Goal: Task Accomplishment & Management: Use online tool/utility

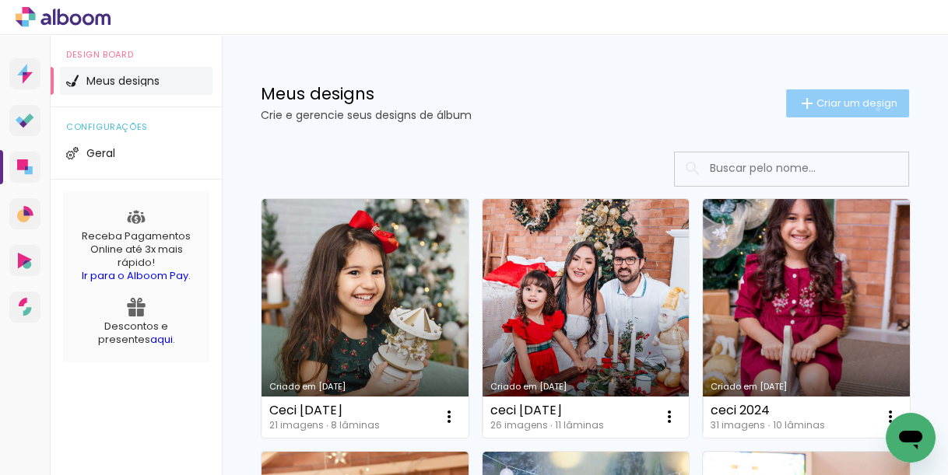
click at [865, 108] on span "Criar um design" at bounding box center [856, 103] width 81 height 10
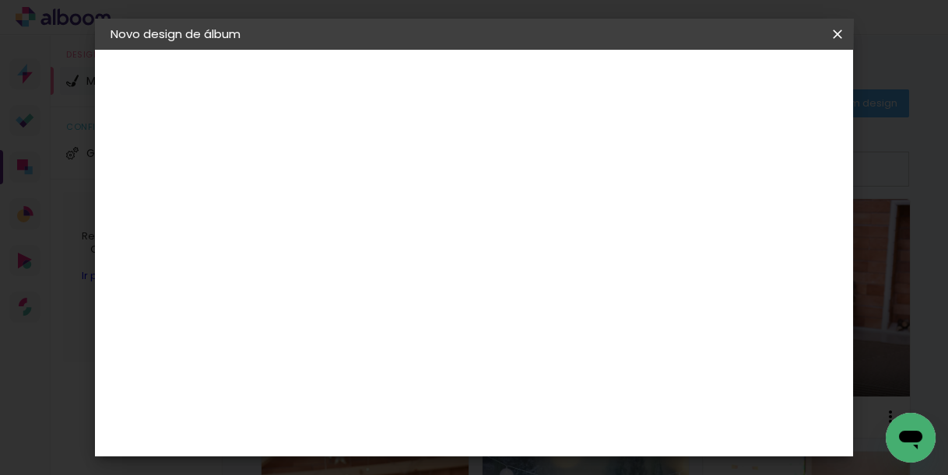
click at [365, 219] on input at bounding box center [365, 209] width 0 height 24
type input "A"
type input "[PERSON_NAME]"
type paper-input "[PERSON_NAME]"
click at [525, 74] on paper-button "Avançar" at bounding box center [486, 82] width 76 height 26
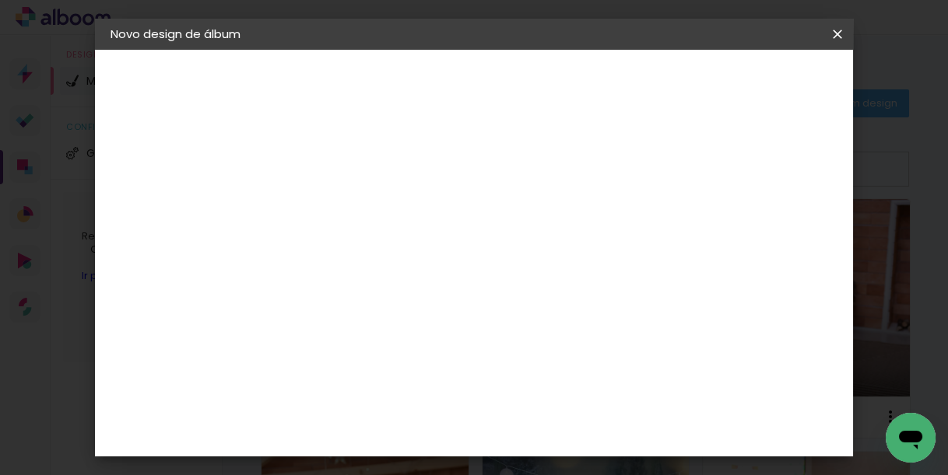
scroll to position [2926, 0]
click at [656, 90] on paper-button "Avançar" at bounding box center [618, 82] width 76 height 26
click at [470, 450] on span "20 × 20" at bounding box center [434, 470] width 72 height 41
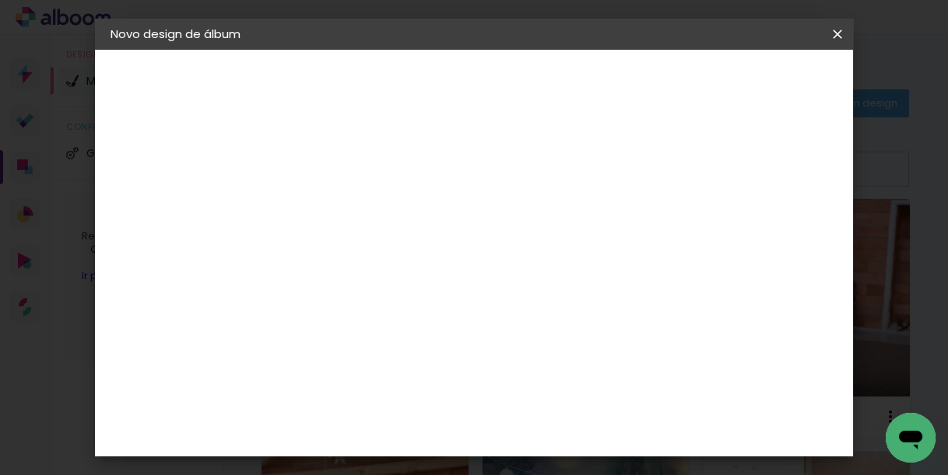
click at [0, 0] on slot "Avançar" at bounding box center [0, 0] width 0 height 0
click at [605, 77] on span "Iniciar design" at bounding box center [588, 88] width 36 height 22
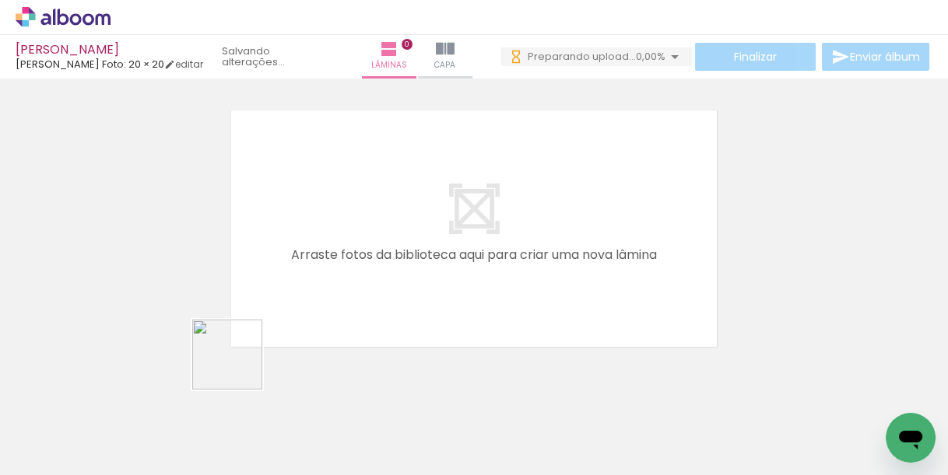
drag, startPoint x: 181, startPoint y: 432, endPoint x: 311, endPoint y: 405, distance: 133.5
click at [378, 254] on quentale-workspace at bounding box center [474, 237] width 948 height 475
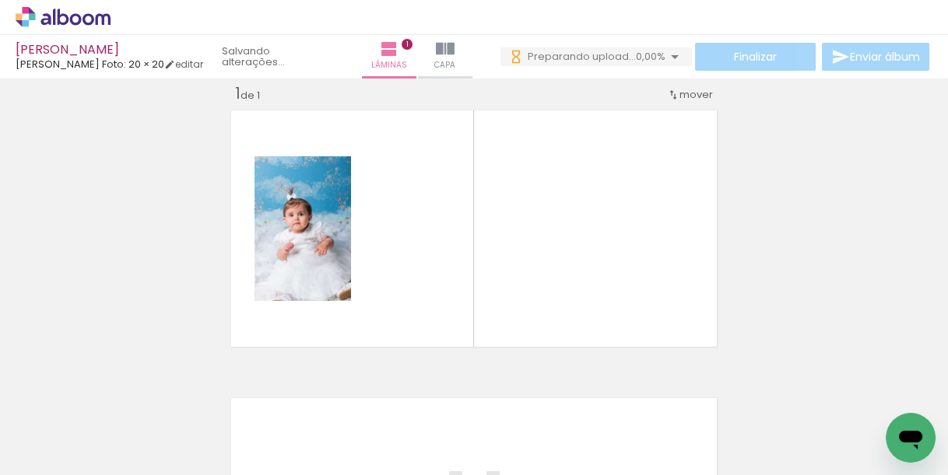
scroll to position [19, 0]
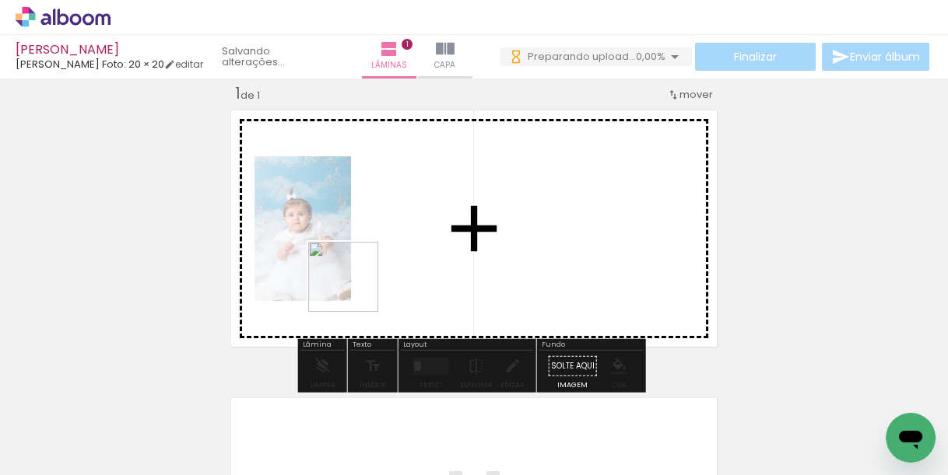
drag, startPoint x: 262, startPoint y: 411, endPoint x: 427, endPoint y: 269, distance: 217.4
click at [427, 269] on quentale-workspace at bounding box center [474, 237] width 948 height 475
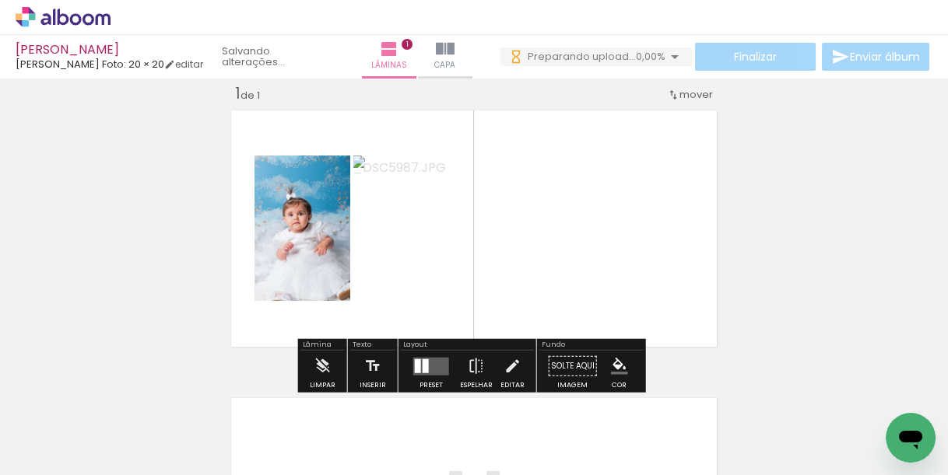
scroll to position [0, 0]
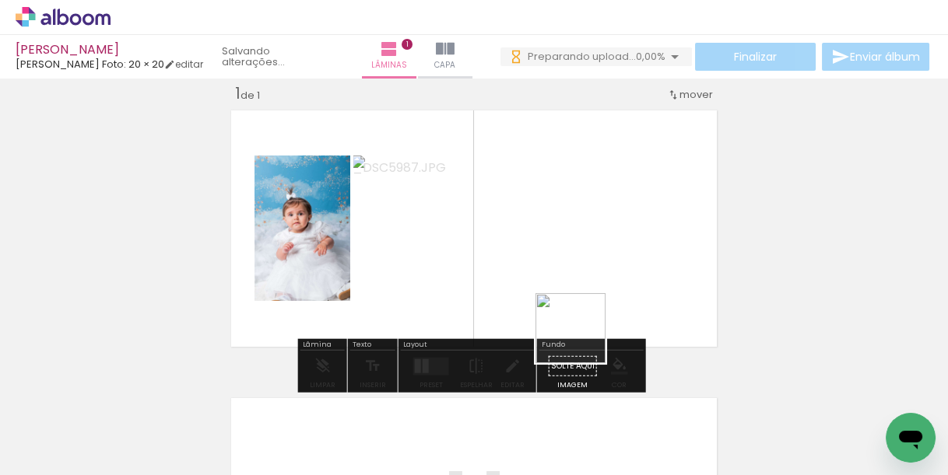
drag, startPoint x: 506, startPoint y: 446, endPoint x: 599, endPoint y: 284, distance: 186.9
click at [599, 284] on quentale-workspace at bounding box center [474, 237] width 948 height 475
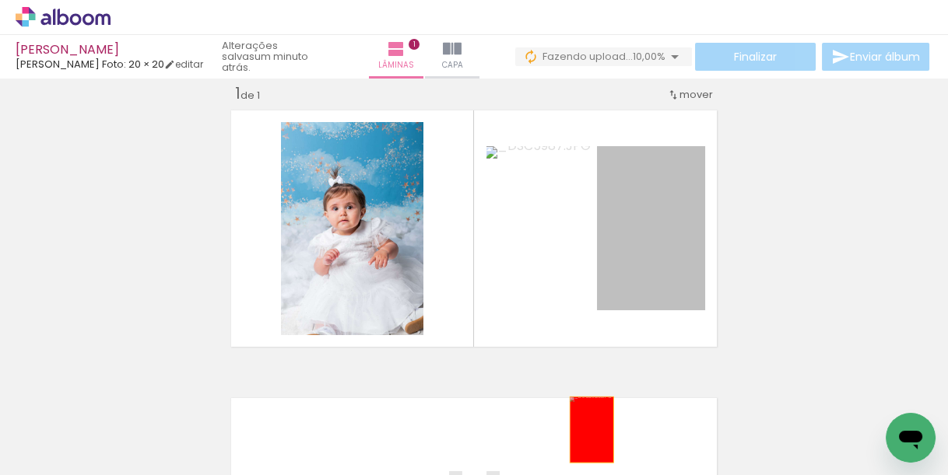
drag, startPoint x: 676, startPoint y: 254, endPoint x: 567, endPoint y: 435, distance: 211.3
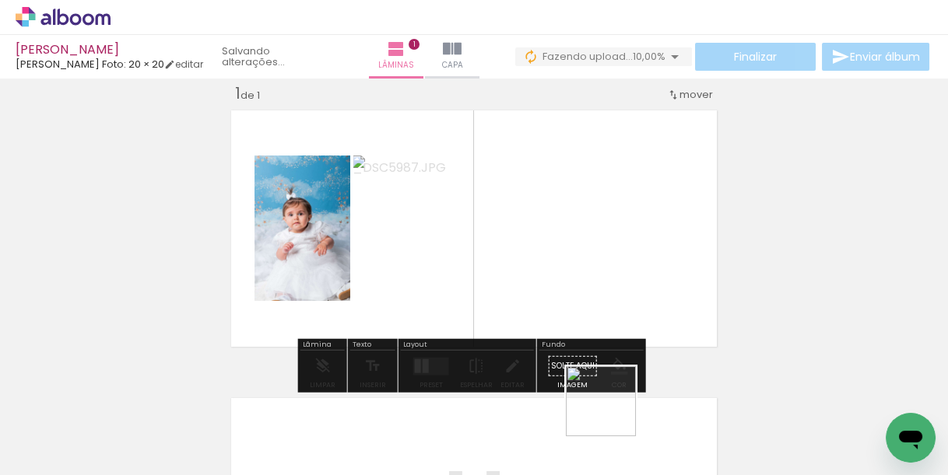
drag, startPoint x: 609, startPoint y: 428, endPoint x: 576, endPoint y: 249, distance: 182.0
click at [577, 251] on quentale-workspace at bounding box center [474, 237] width 948 height 475
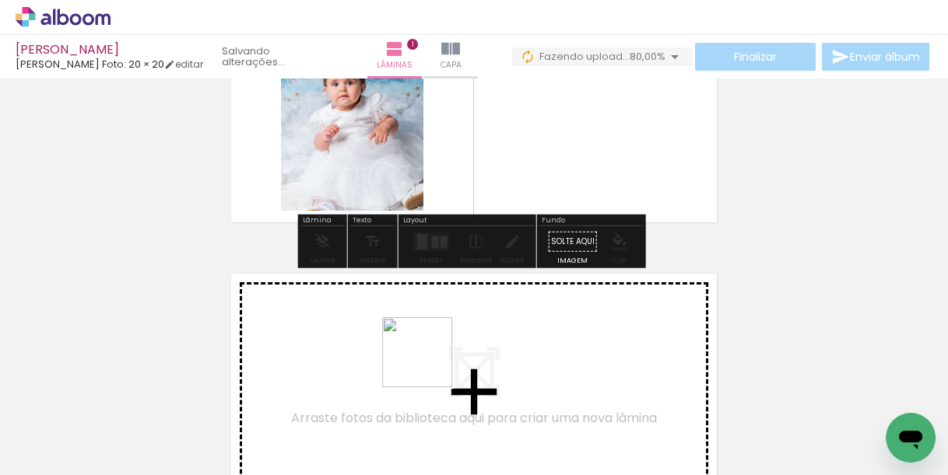
drag, startPoint x: 430, startPoint y: 433, endPoint x: 399, endPoint y: 340, distance: 98.2
click at [399, 340] on quentale-workspace at bounding box center [474, 237] width 948 height 475
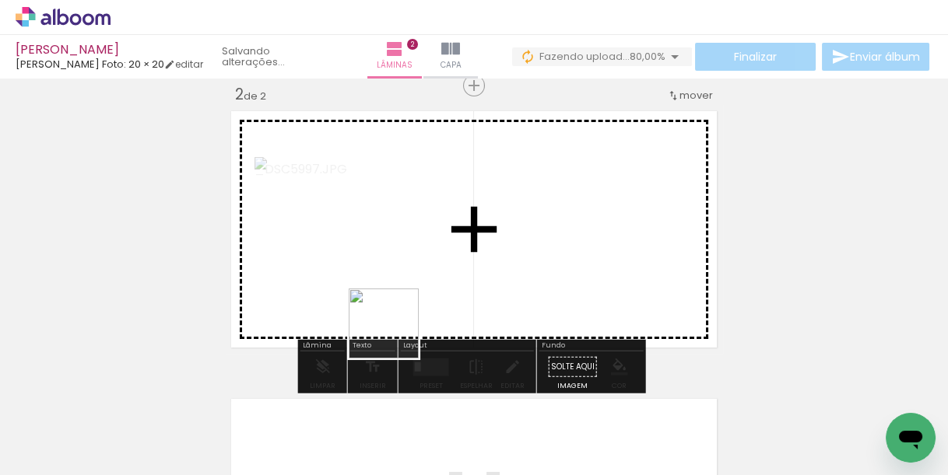
scroll to position [307, 0]
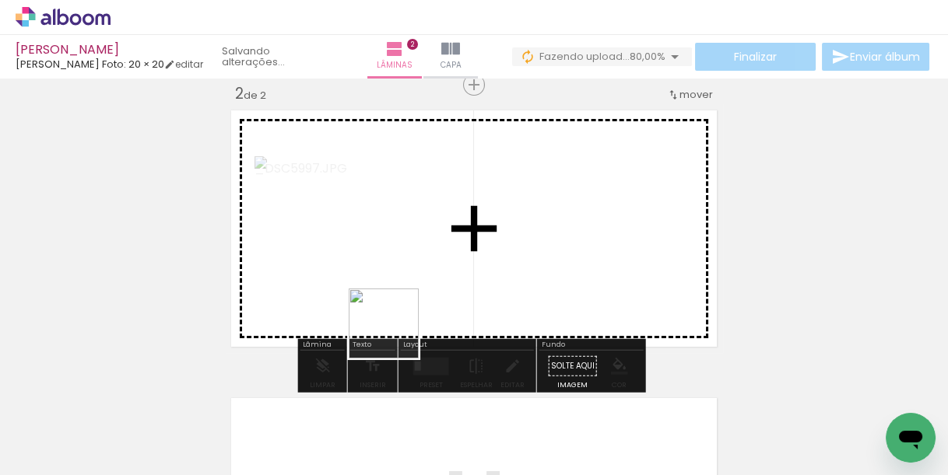
drag, startPoint x: 351, startPoint y: 398, endPoint x: 459, endPoint y: 284, distance: 156.9
click at [479, 250] on quentale-workspace at bounding box center [474, 237] width 948 height 475
drag, startPoint x: 512, startPoint y: 436, endPoint x: 584, endPoint y: 308, distance: 146.3
click at [536, 290] on quentale-workspace at bounding box center [474, 237] width 948 height 475
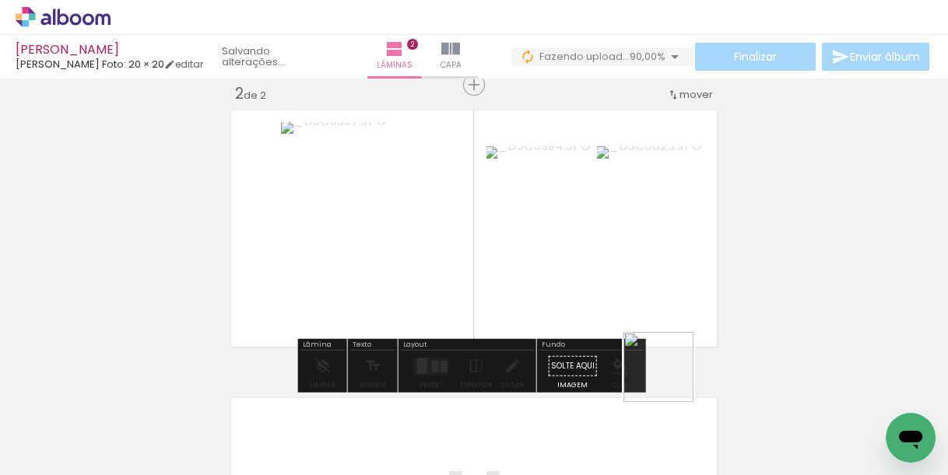
drag, startPoint x: 697, startPoint y: 426, endPoint x: 563, endPoint y: 248, distance: 222.9
click at [578, 265] on quentale-workspace at bounding box center [474, 237] width 948 height 475
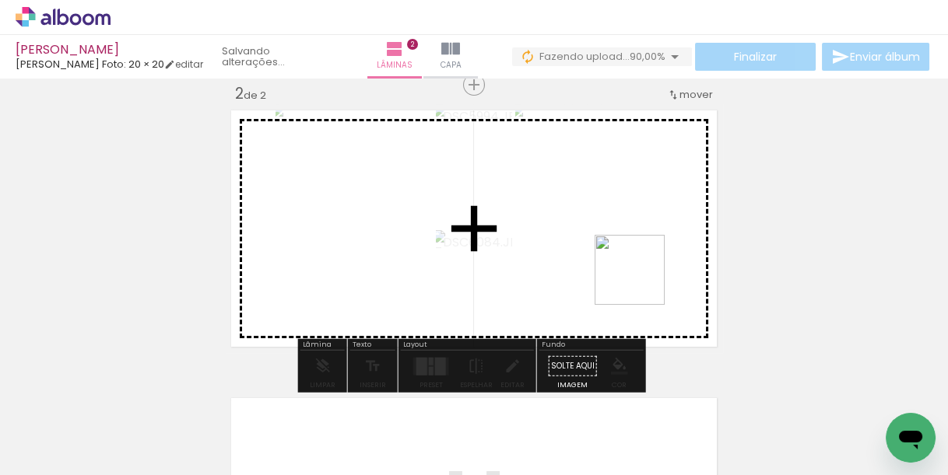
drag, startPoint x: 791, startPoint y: 408, endPoint x: 637, endPoint y: 279, distance: 200.5
click at [597, 249] on quentale-workspace at bounding box center [474, 237] width 948 height 475
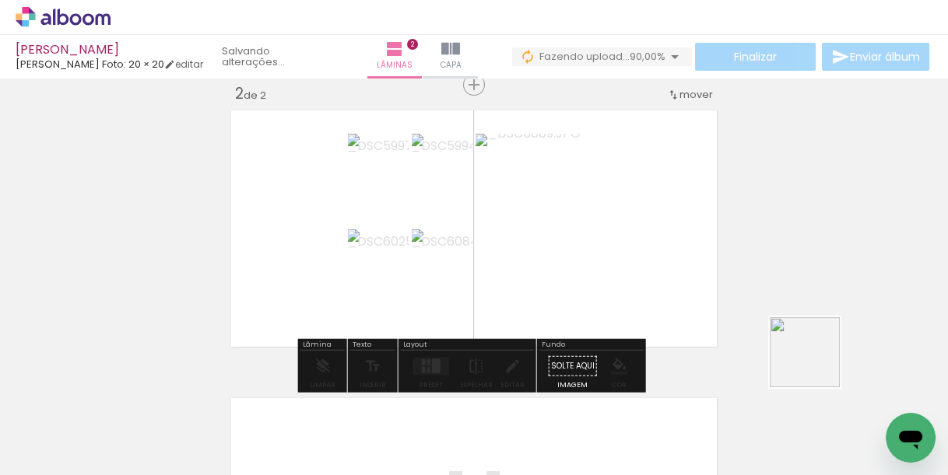
drag, startPoint x: 816, startPoint y: 364, endPoint x: 616, endPoint y: 232, distance: 240.5
click at [616, 232] on quentale-workspace at bounding box center [474, 237] width 948 height 475
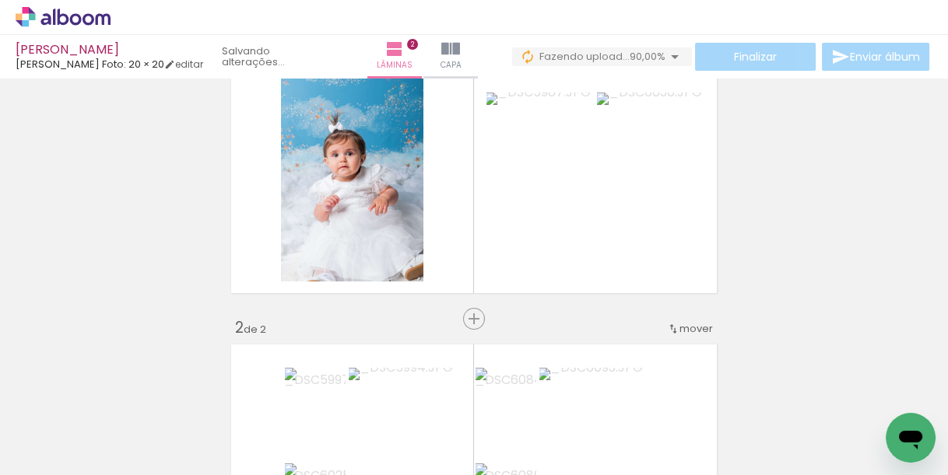
scroll to position [58, 0]
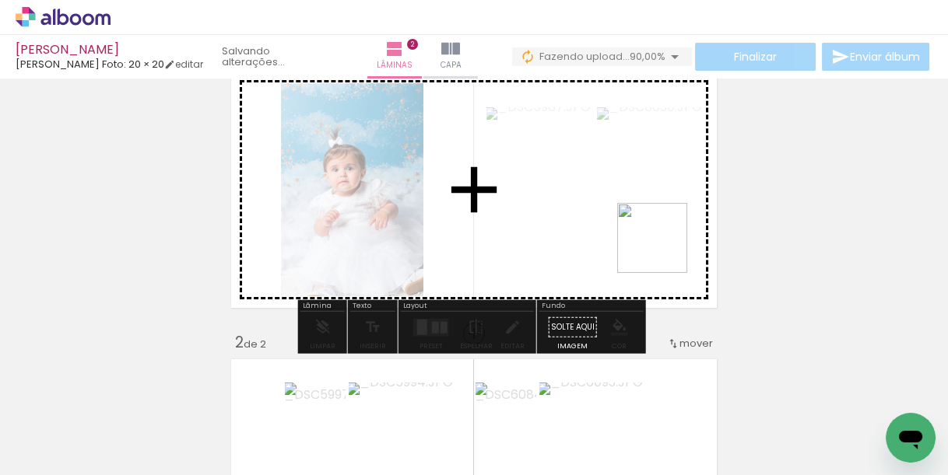
drag, startPoint x: 765, startPoint y: 297, endPoint x: 563, endPoint y: 196, distance: 226.2
click at [563, 197] on quentale-workspace at bounding box center [474, 237] width 948 height 475
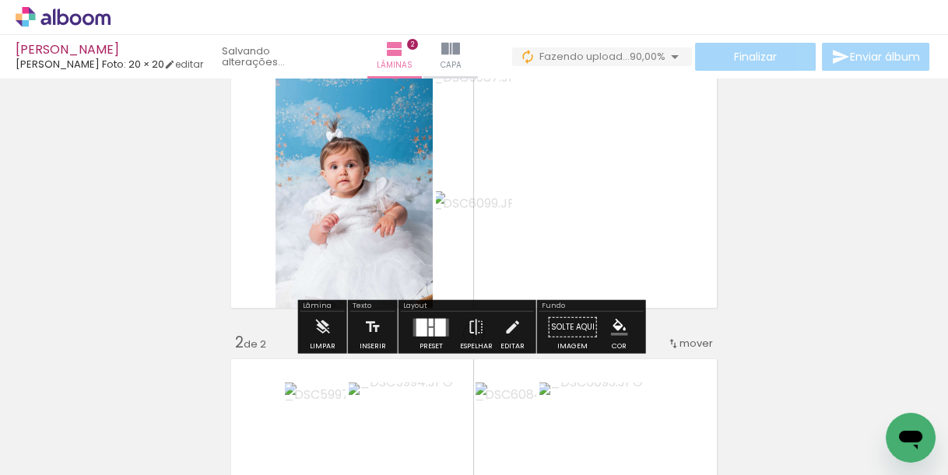
click at [416, 326] on div at bounding box center [421, 327] width 11 height 18
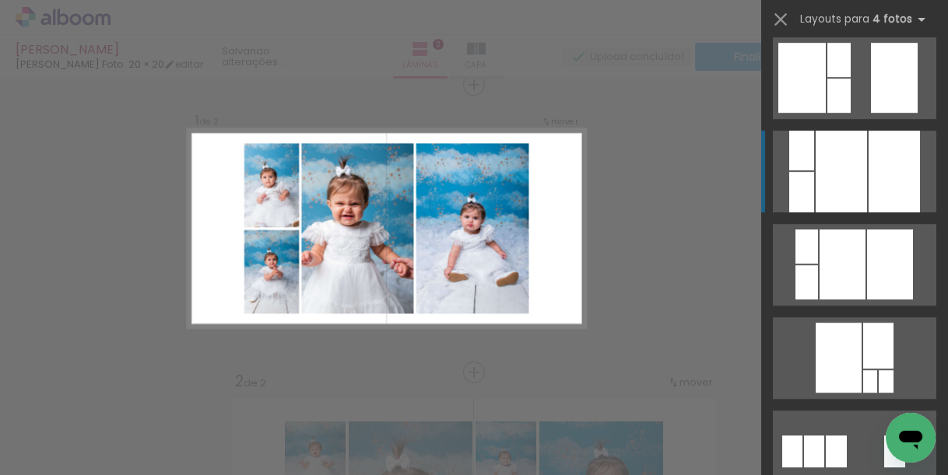
scroll to position [2179, 0]
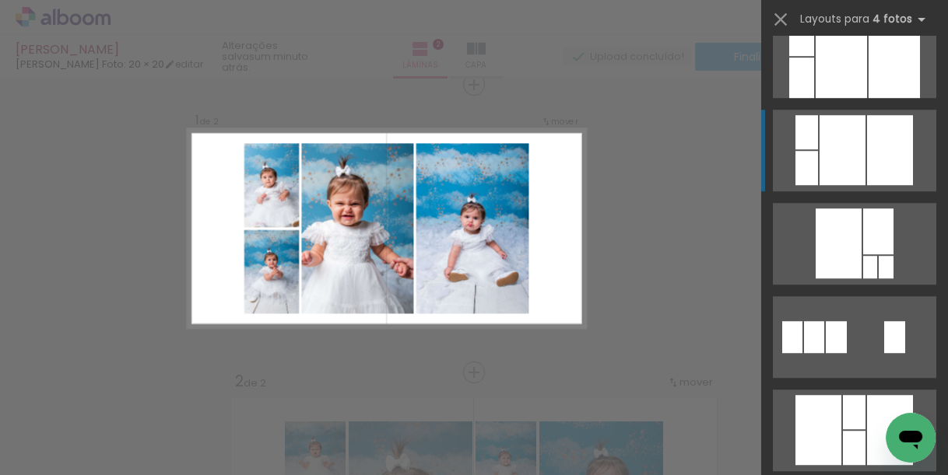
click at [854, 156] on div at bounding box center [842, 150] width 46 height 70
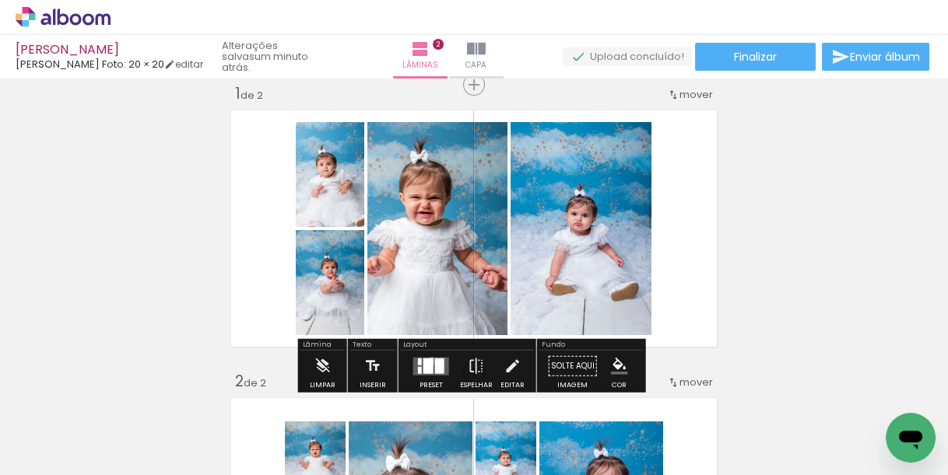
click at [428, 360] on div at bounding box center [428, 366] width 10 height 16
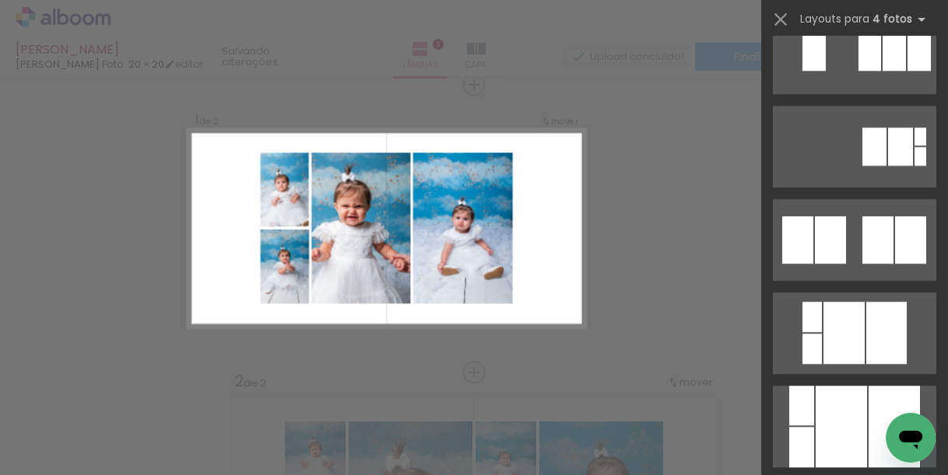
scroll to position [3300, 0]
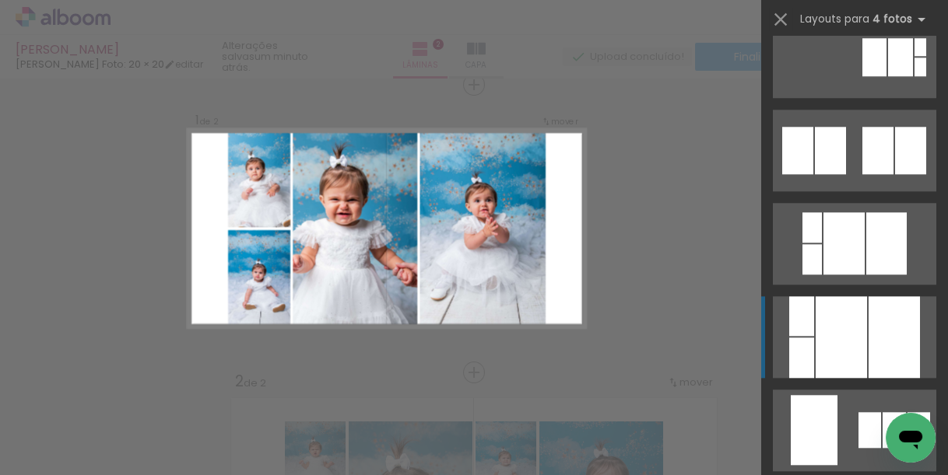
click at [872, 316] on div at bounding box center [894, 338] width 51 height 82
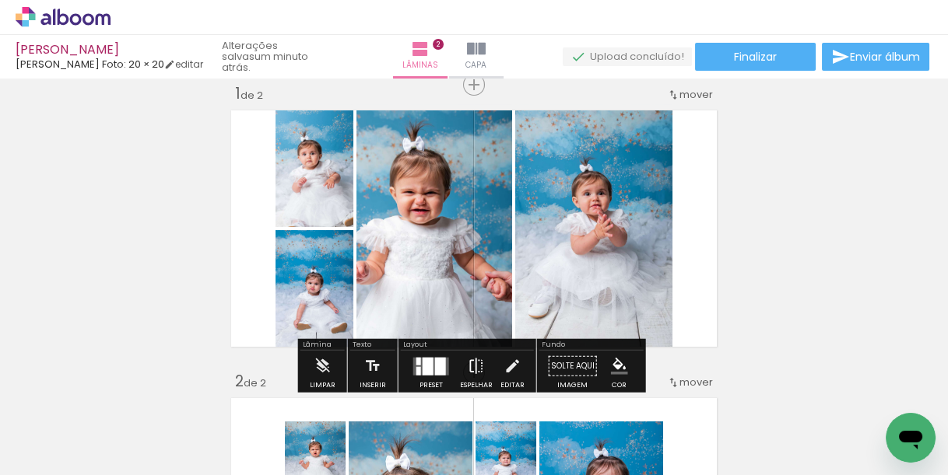
click at [479, 366] on iron-icon at bounding box center [476, 366] width 17 height 31
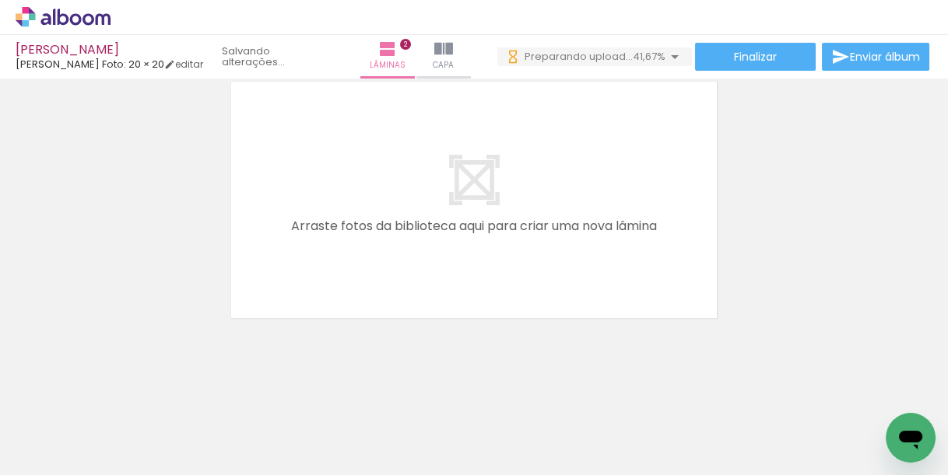
scroll to position [0, 0]
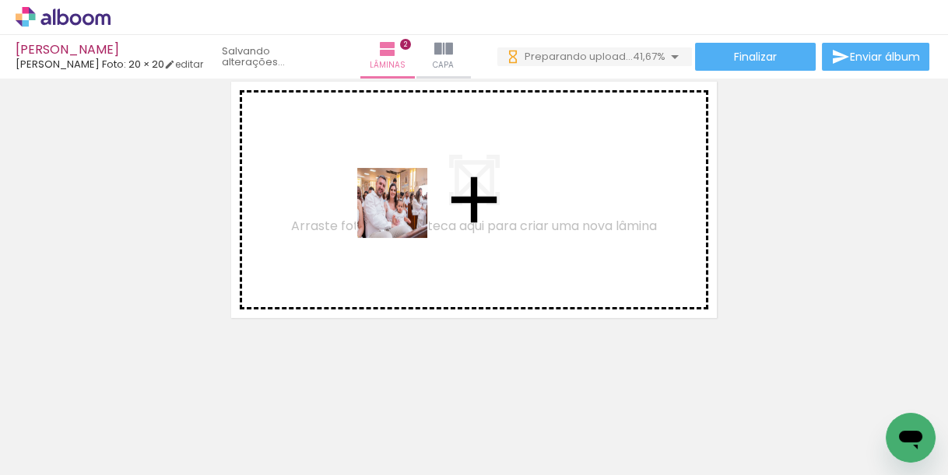
drag, startPoint x: 404, startPoint y: 216, endPoint x: 412, endPoint y: 392, distance: 176.1
click at [404, 212] on quentale-workspace at bounding box center [474, 237] width 948 height 475
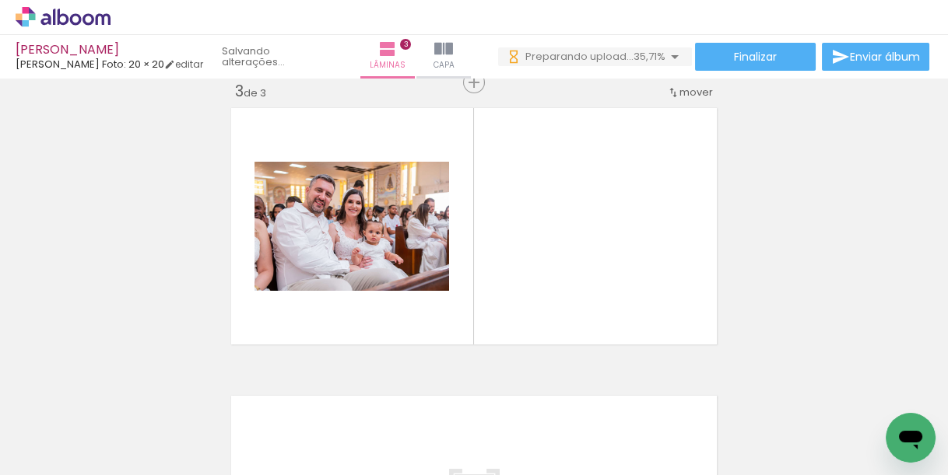
scroll to position [595, 0]
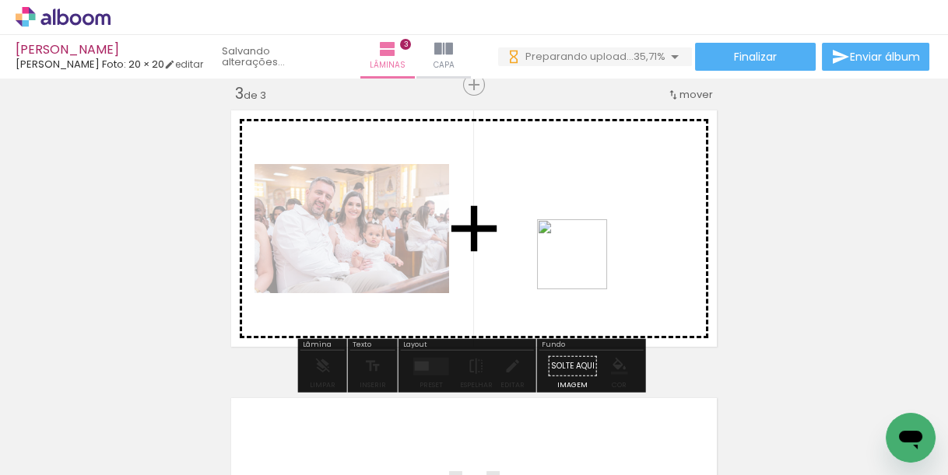
drag, startPoint x: 414, startPoint y: 410, endPoint x: 591, endPoint y: 258, distance: 232.9
click at [591, 258] on quentale-workspace at bounding box center [474, 237] width 948 height 475
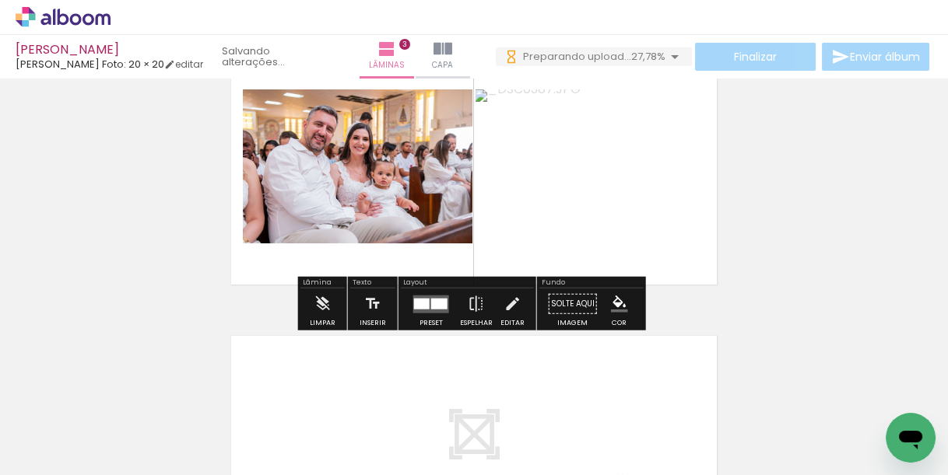
scroll to position [0, 0]
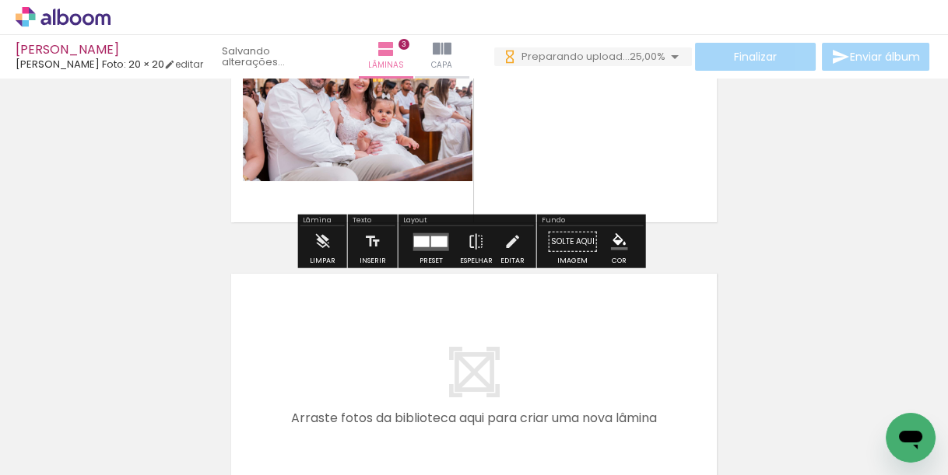
drag, startPoint x: 496, startPoint y: 430, endPoint x: 498, endPoint y: 330, distance: 99.6
click at [498, 330] on quentale-workspace at bounding box center [474, 237] width 948 height 475
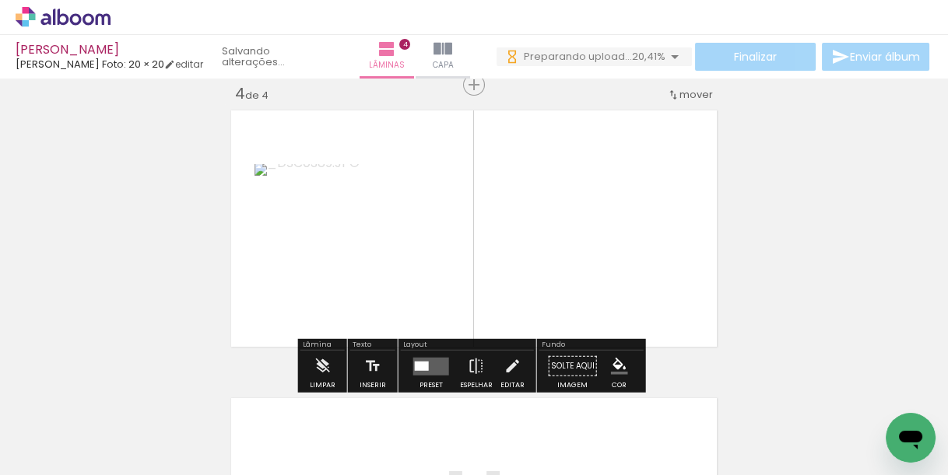
drag, startPoint x: 681, startPoint y: 431, endPoint x: 640, endPoint y: 290, distance: 147.3
click at [640, 290] on quentale-workspace at bounding box center [474, 237] width 948 height 475
click at [468, 363] on iron-icon at bounding box center [476, 366] width 17 height 31
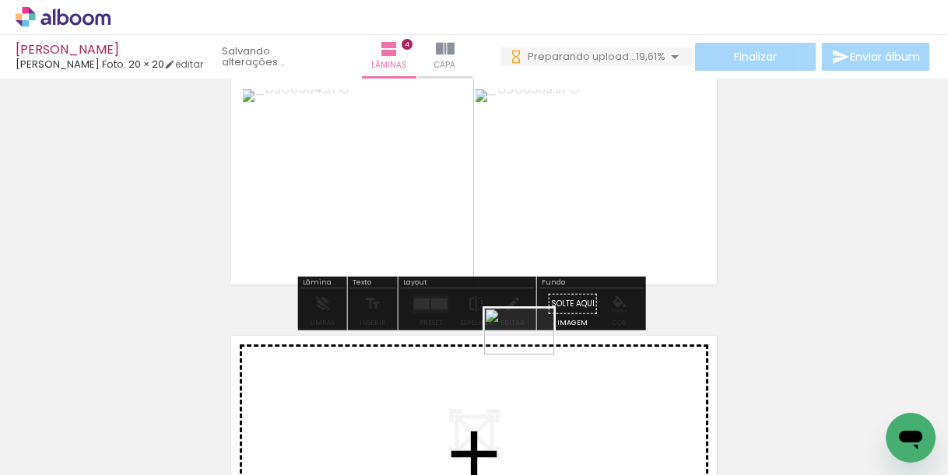
drag, startPoint x: 563, startPoint y: 412, endPoint x: 531, endPoint y: 355, distance: 65.2
click at [531, 355] on quentale-workspace at bounding box center [474, 237] width 948 height 475
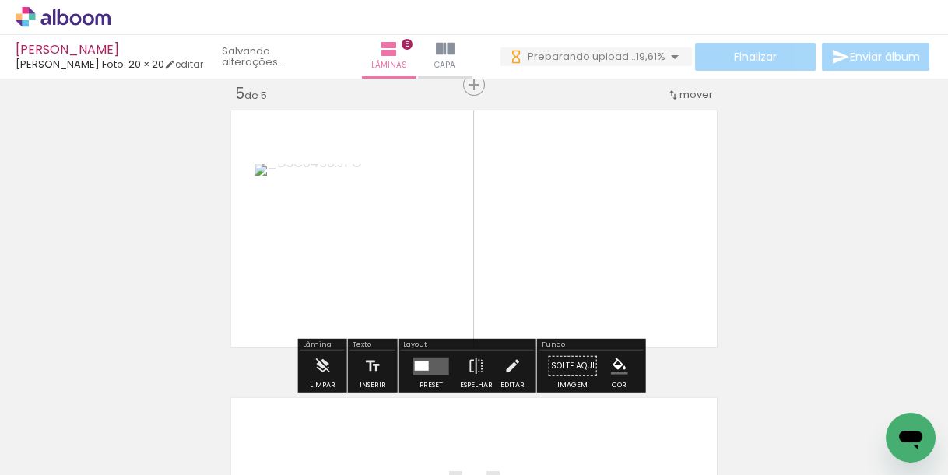
click at [514, 299] on quentale-layouter at bounding box center [474, 228] width 498 height 249
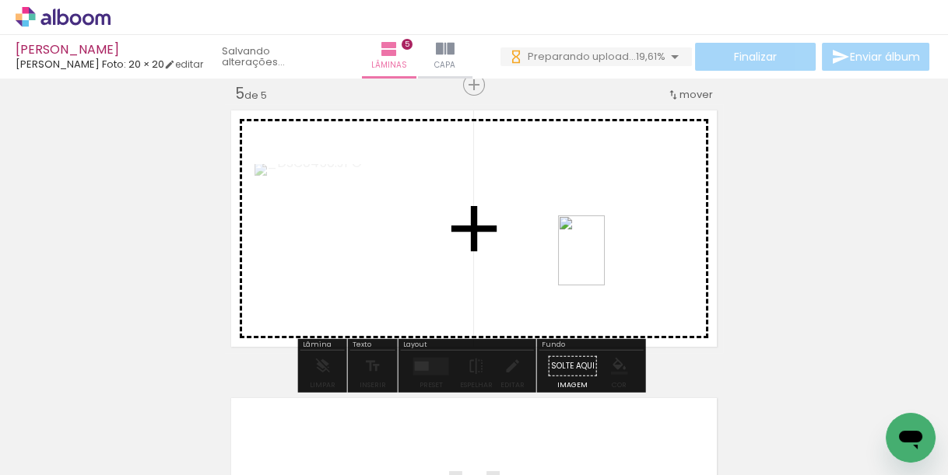
drag, startPoint x: 548, startPoint y: 423, endPoint x: 603, endPoint y: 259, distance: 173.3
click at [604, 261] on quentale-workspace at bounding box center [474, 237] width 948 height 475
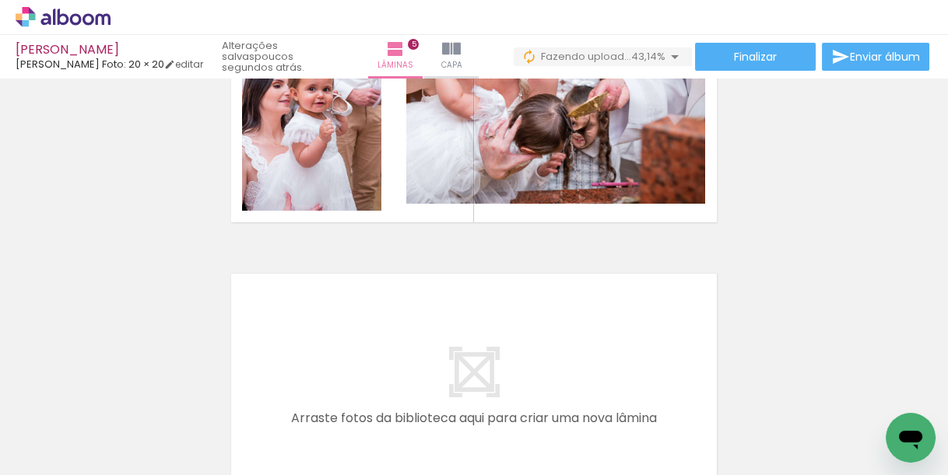
drag, startPoint x: 310, startPoint y: 416, endPoint x: 350, endPoint y: 317, distance: 106.8
click at [350, 317] on quentale-workspace at bounding box center [474, 237] width 948 height 475
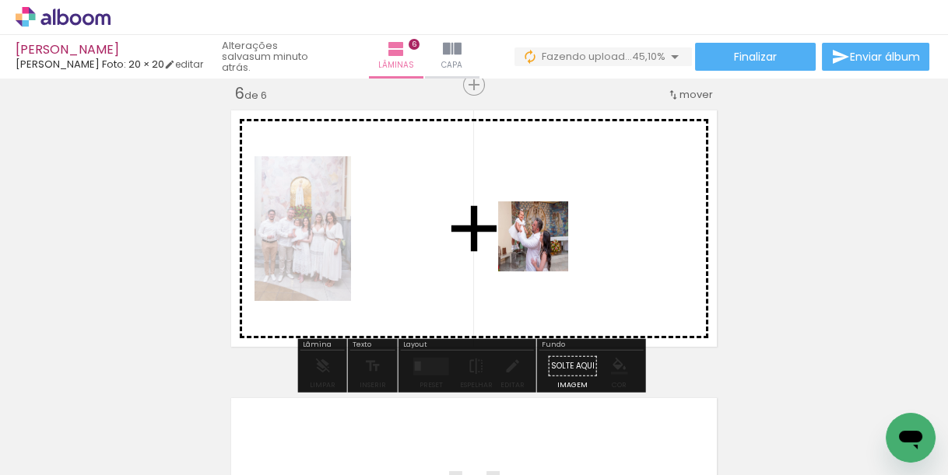
drag, startPoint x: 419, startPoint y: 412, endPoint x: 559, endPoint y: 237, distance: 223.6
click at [559, 237] on quentale-workspace at bounding box center [474, 237] width 948 height 475
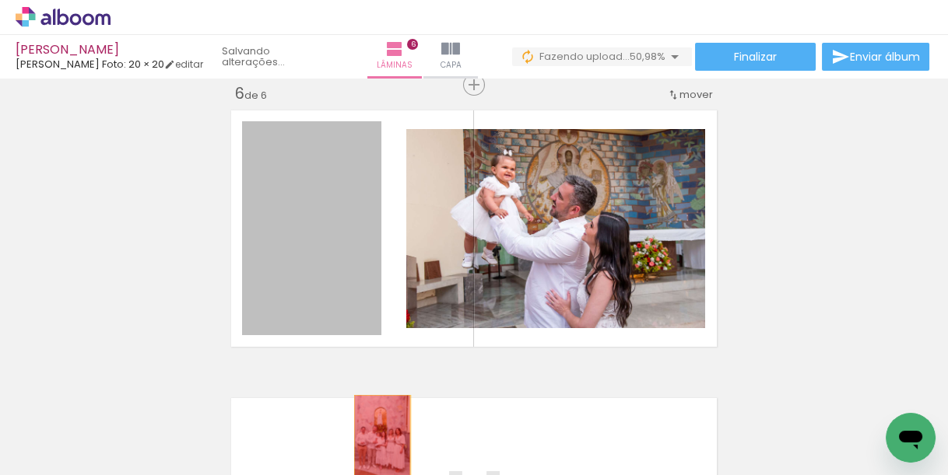
drag, startPoint x: 338, startPoint y: 240, endPoint x: 380, endPoint y: 438, distance: 202.8
click at [380, 438] on quentale-workspace at bounding box center [474, 237] width 948 height 475
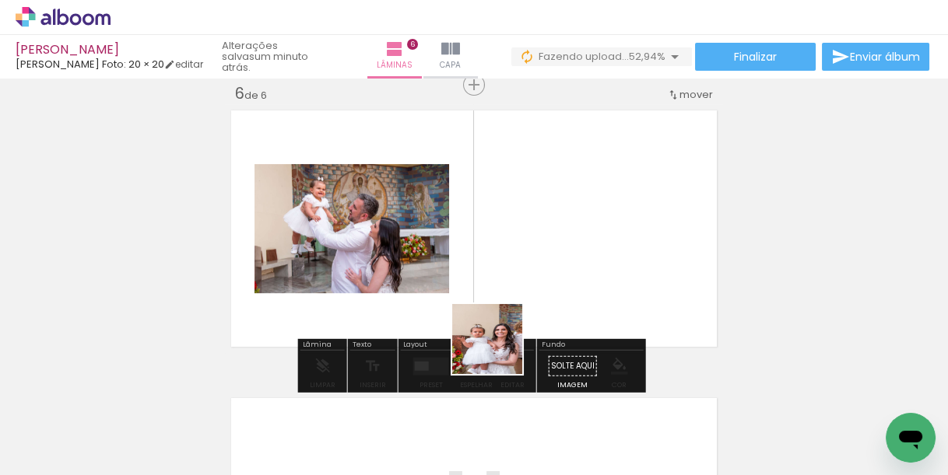
drag, startPoint x: 488, startPoint y: 412, endPoint x: 545, endPoint y: 200, distance: 219.9
click at [544, 204] on quentale-workspace at bounding box center [474, 237] width 948 height 475
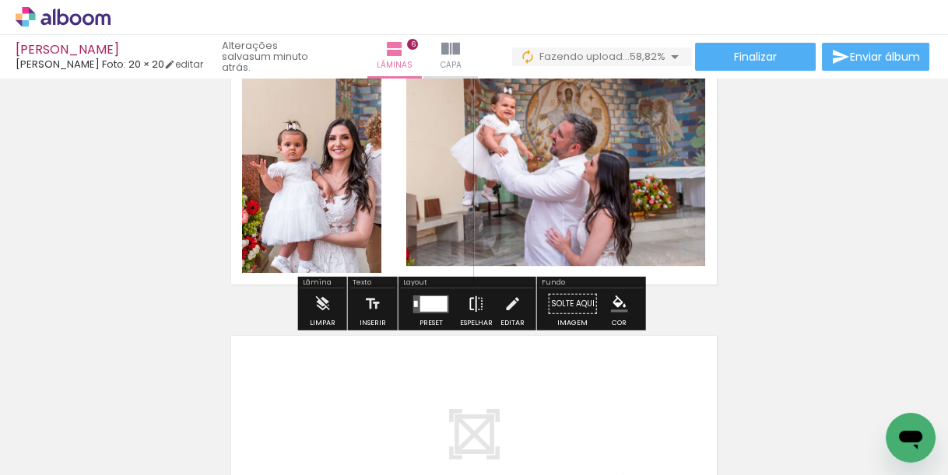
click at [468, 300] on iron-icon at bounding box center [476, 304] width 17 height 31
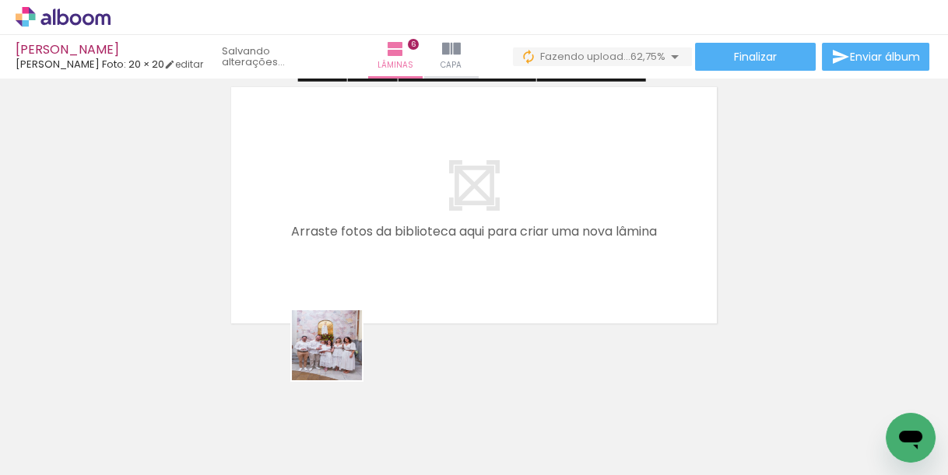
drag, startPoint x: 316, startPoint y: 426, endPoint x: 485, endPoint y: 334, distance: 192.2
click at [392, 244] on quentale-workspace at bounding box center [474, 237] width 948 height 475
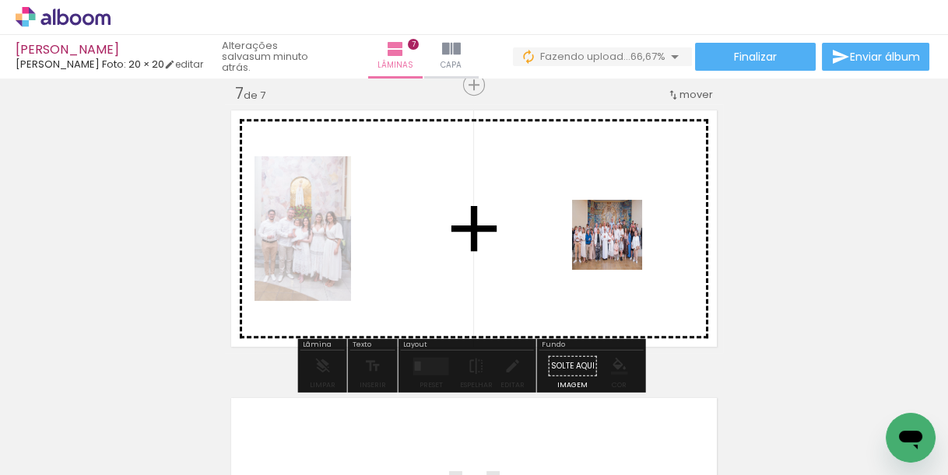
click at [618, 247] on quentale-workspace at bounding box center [474, 237] width 948 height 475
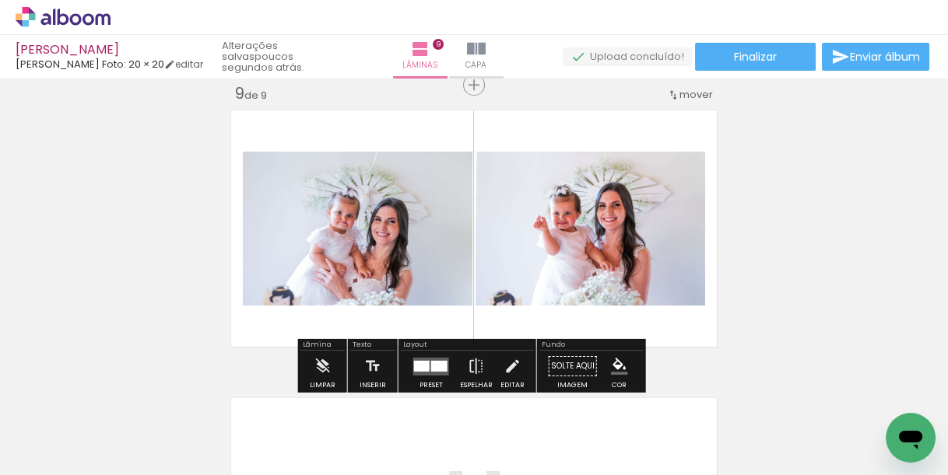
scroll to position [0, 3229]
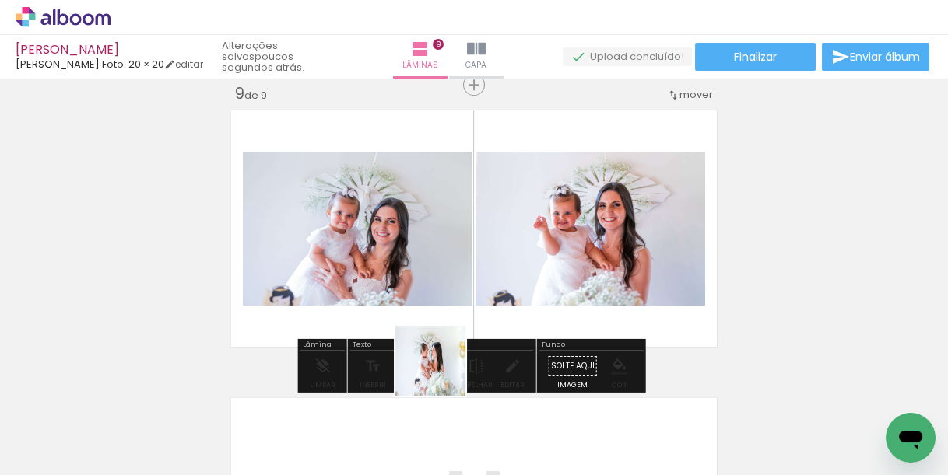
drag, startPoint x: 429, startPoint y: 420, endPoint x: 467, endPoint y: 265, distance: 160.2
click at [467, 266] on quentale-workspace at bounding box center [474, 237] width 948 height 475
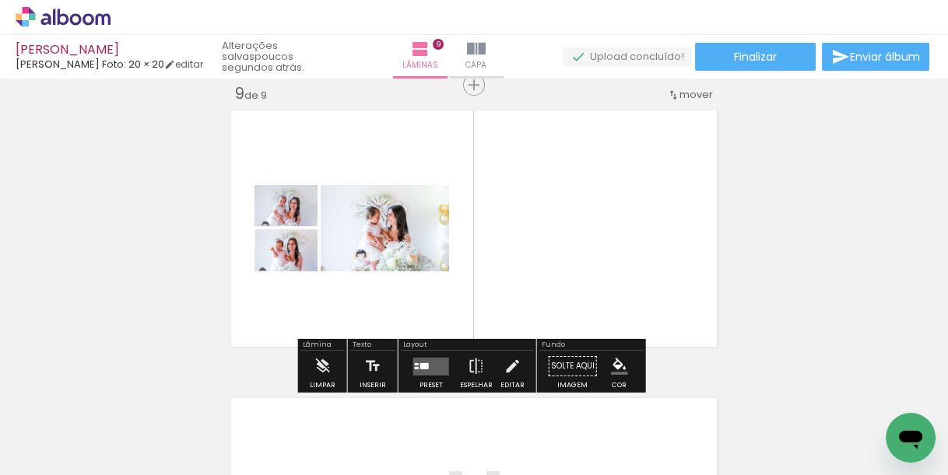
click at [420, 363] on div at bounding box center [424, 366] width 9 height 6
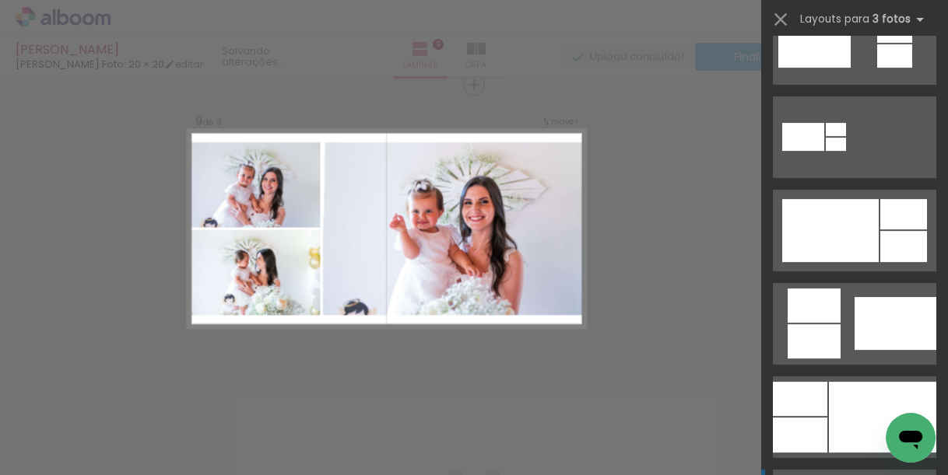
scroll to position [872, 0]
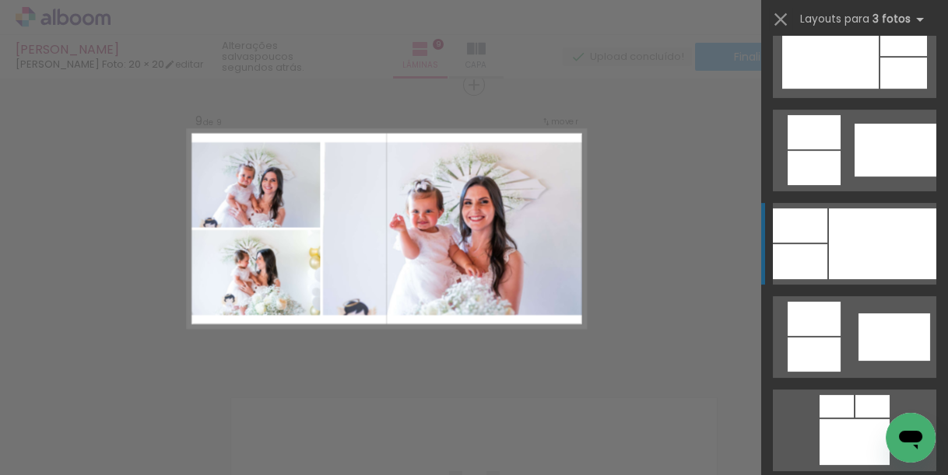
click at [865, 227] on div at bounding box center [882, 244] width 107 height 71
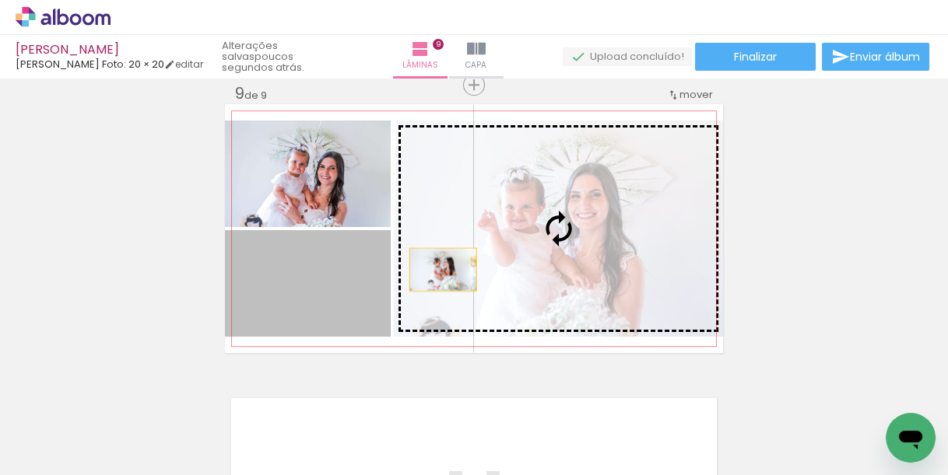
drag, startPoint x: 325, startPoint y: 277, endPoint x: 543, endPoint y: 261, distance: 218.5
click at [0, 0] on slot at bounding box center [0, 0] width 0 height 0
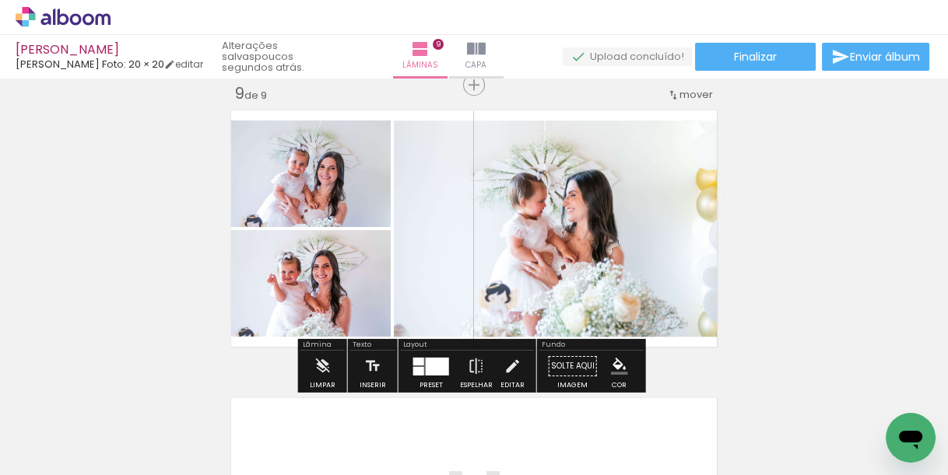
drag, startPoint x: 472, startPoint y: 212, endPoint x: 525, endPoint y: 226, distance: 54.5
click at [0, 0] on slot at bounding box center [0, 0] width 0 height 0
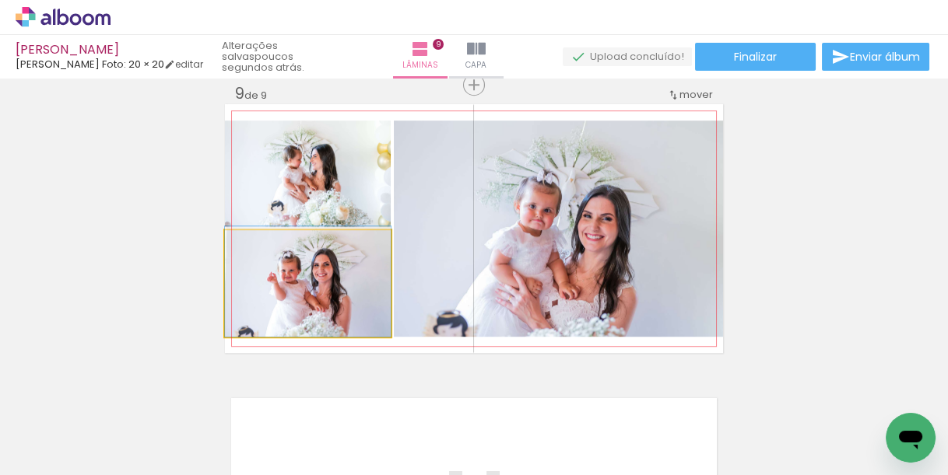
drag, startPoint x: 313, startPoint y: 291, endPoint x: 568, endPoint y: 286, distance: 255.3
click at [0, 0] on slot at bounding box center [0, 0] width 0 height 0
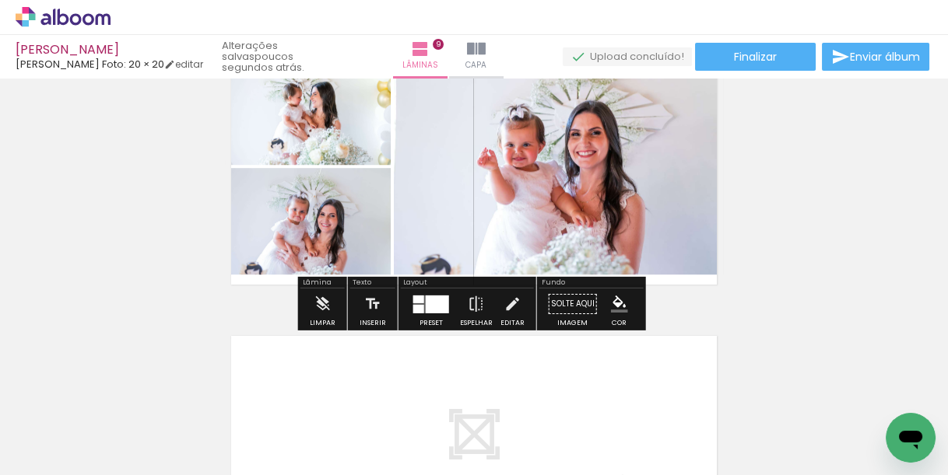
scroll to position [2448, 0]
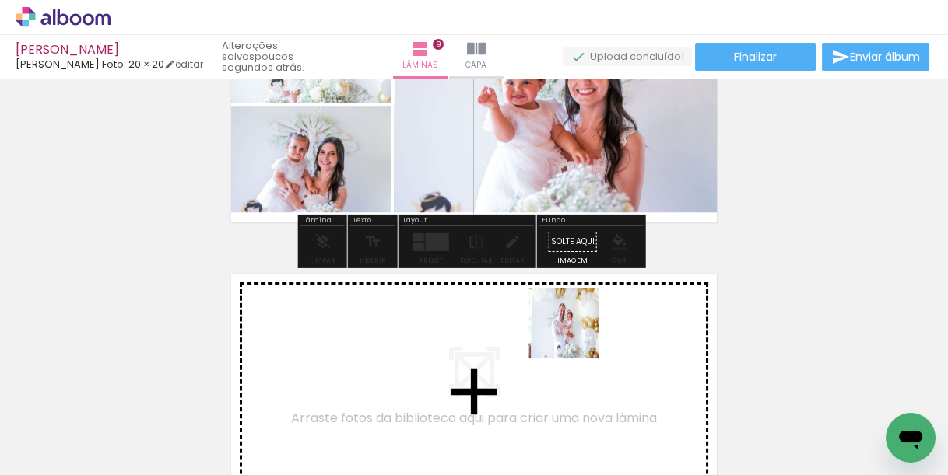
drag, startPoint x: 597, startPoint y: 402, endPoint x: 636, endPoint y: 378, distance: 45.4
click at [575, 330] on quentale-workspace at bounding box center [474, 237] width 948 height 475
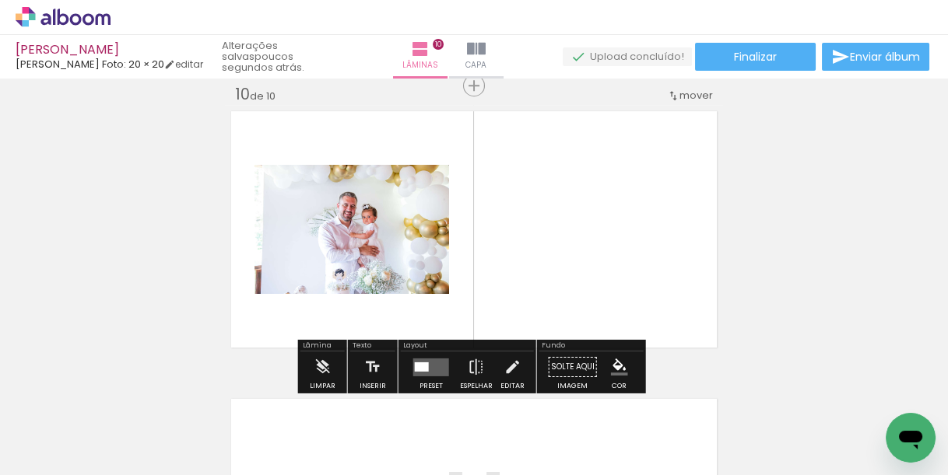
scroll to position [2611, 0]
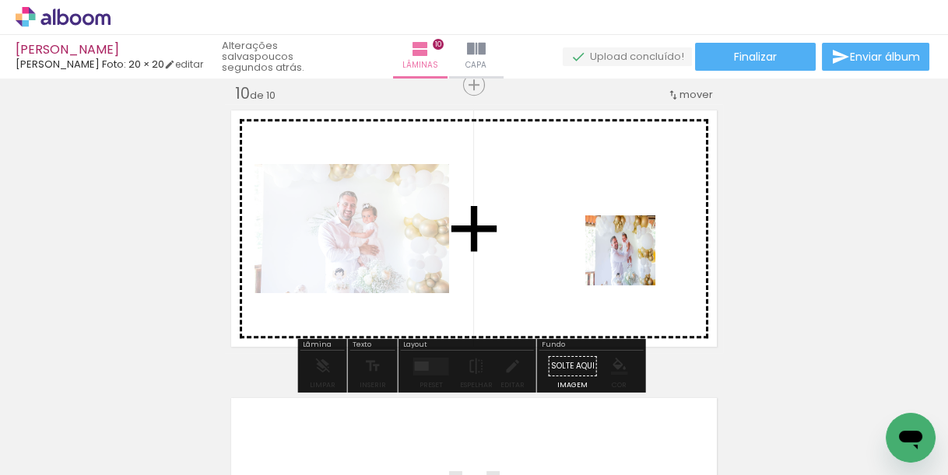
drag, startPoint x: 683, startPoint y: 353, endPoint x: 621, endPoint y: 245, distance: 124.8
click at [621, 245] on quentale-workspace at bounding box center [474, 237] width 948 height 475
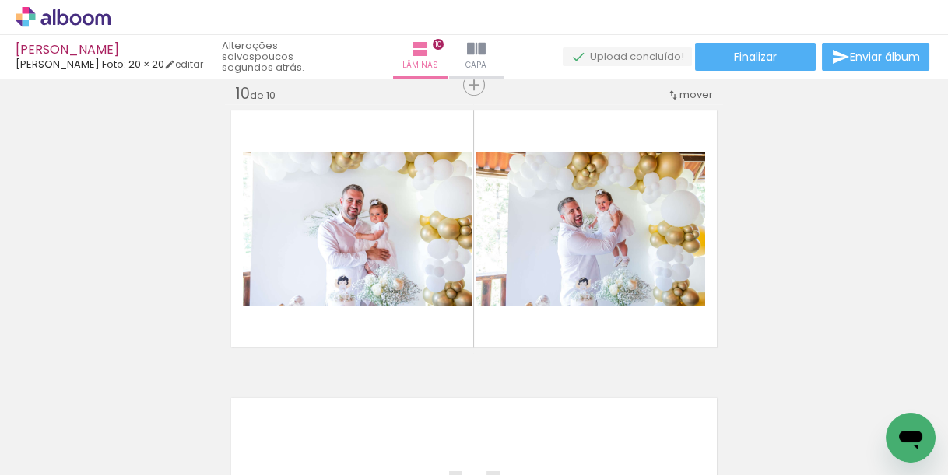
scroll to position [0, 3358]
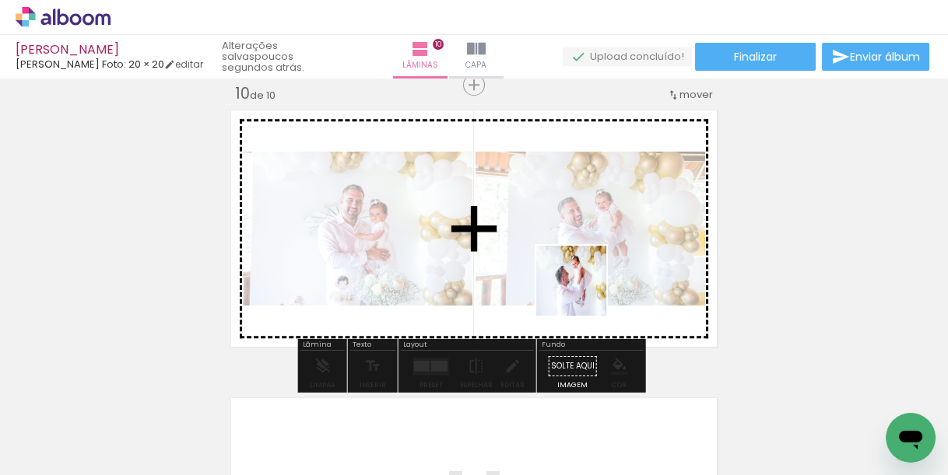
drag, startPoint x: 631, startPoint y: 412, endPoint x: 581, endPoint y: 322, distance: 102.8
click at [567, 279] on quentale-workspace at bounding box center [474, 237] width 948 height 475
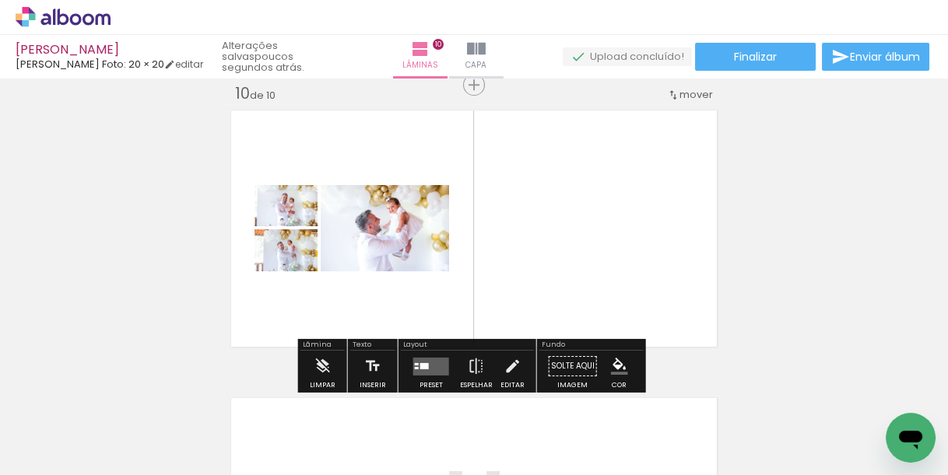
drag, startPoint x: 419, startPoint y: 362, endPoint x: 483, endPoint y: 334, distance: 69.0
click at [420, 363] on div at bounding box center [424, 366] width 9 height 6
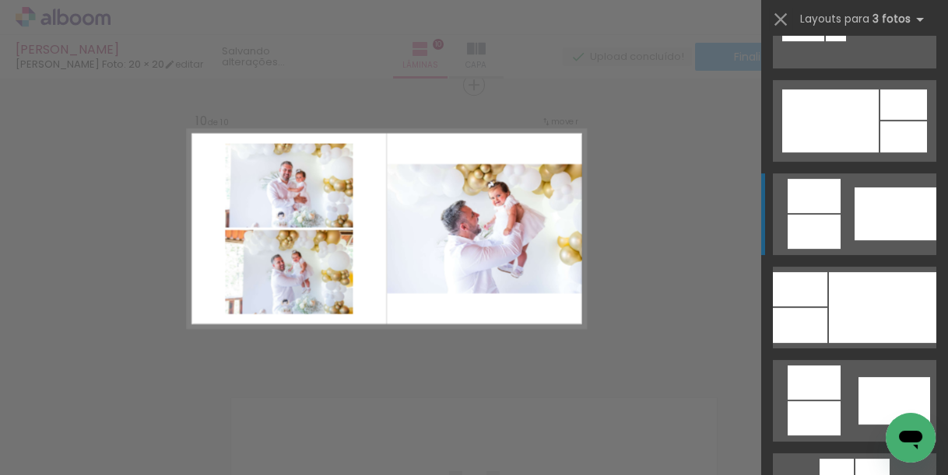
scroll to position [809, 0]
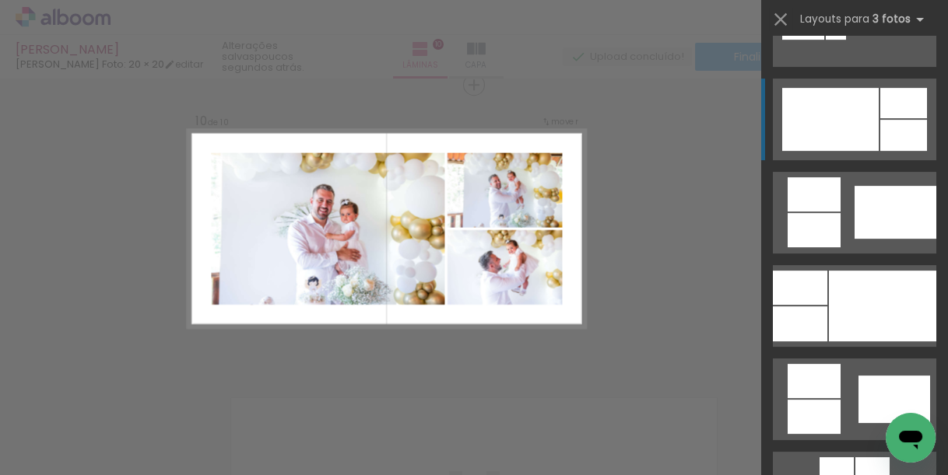
click at [857, 127] on div at bounding box center [830, 119] width 97 height 63
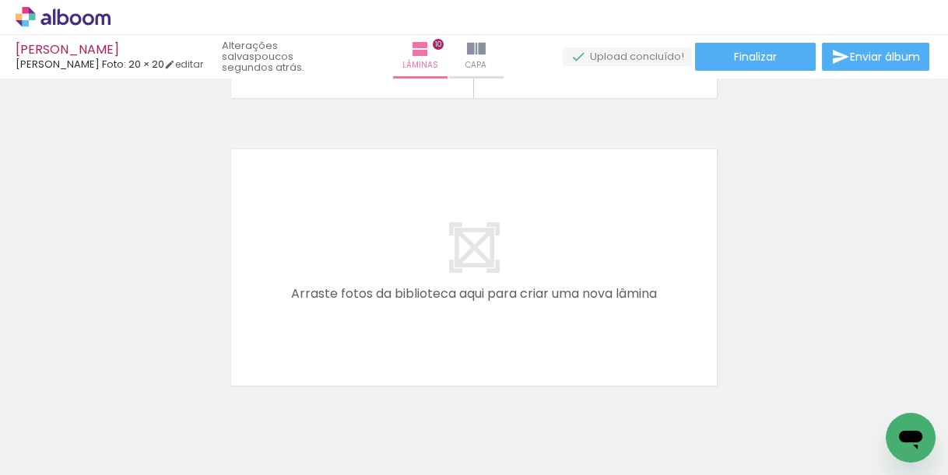
scroll to position [0, 3630]
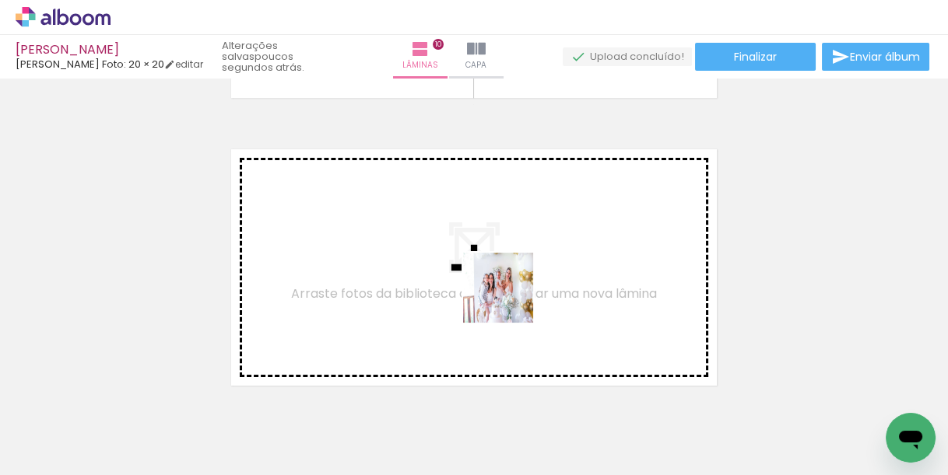
drag, startPoint x: 463, startPoint y: 426, endPoint x: 518, endPoint y: 275, distance: 160.8
click at [518, 275] on quentale-workspace at bounding box center [474, 237] width 948 height 475
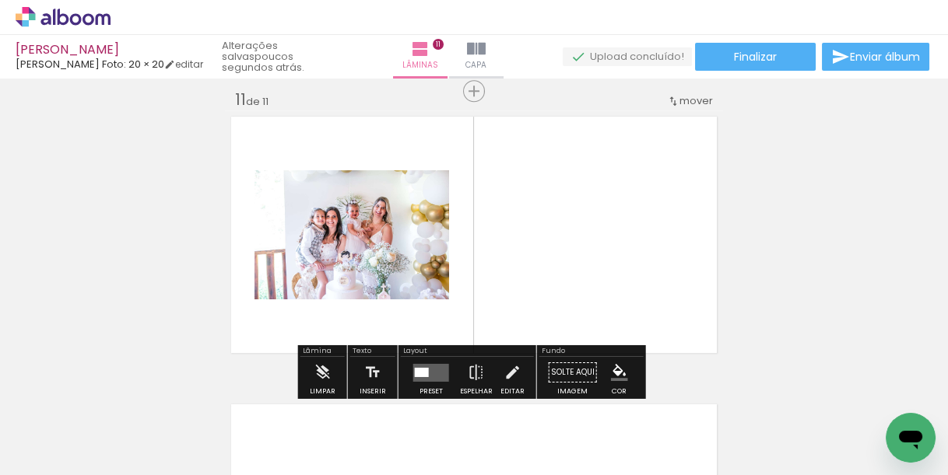
scroll to position [2899, 0]
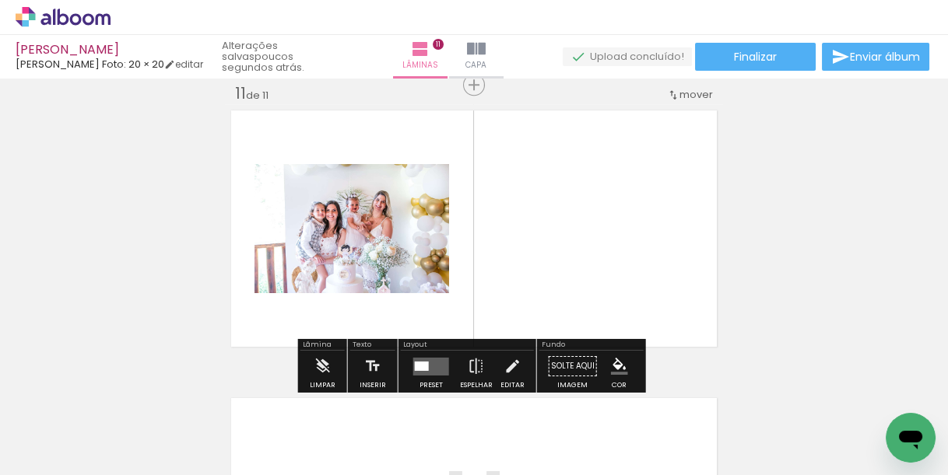
click at [128, 475] on iron-horizontal-list at bounding box center [112, 426] width 31 height 97
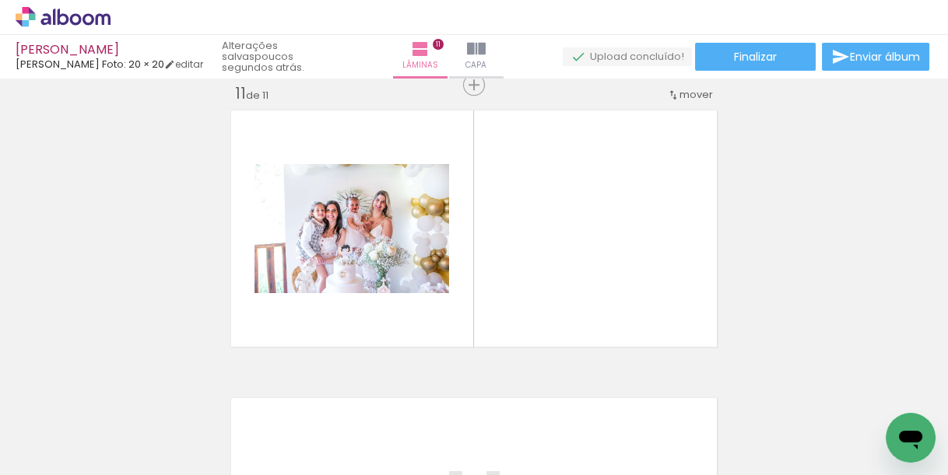
scroll to position [0, 2861]
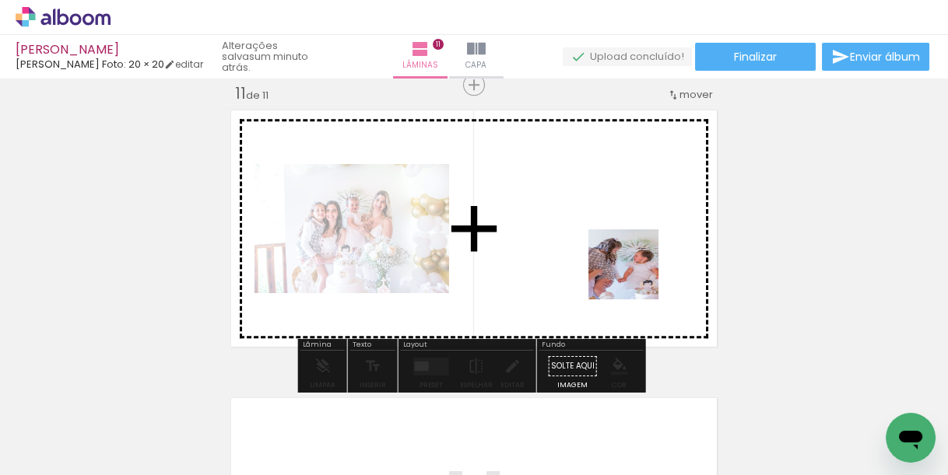
drag, startPoint x: 612, startPoint y: 425, endPoint x: 637, endPoint y: 258, distance: 168.3
click at [637, 258] on quentale-workspace at bounding box center [474, 237] width 948 height 475
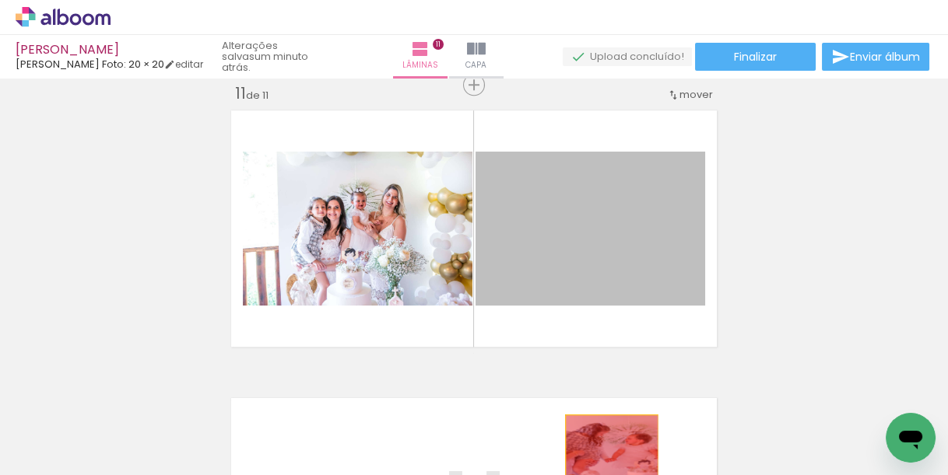
drag, startPoint x: 623, startPoint y: 261, endPoint x: 612, endPoint y: 439, distance: 178.5
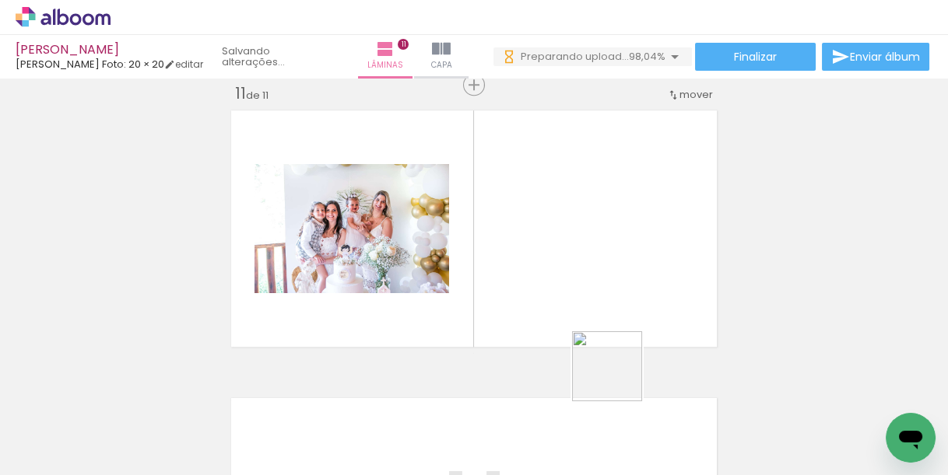
drag, startPoint x: 619, startPoint y: 410, endPoint x: 610, endPoint y: 268, distance: 142.7
click at [604, 257] on quentale-workspace at bounding box center [474, 237] width 948 height 475
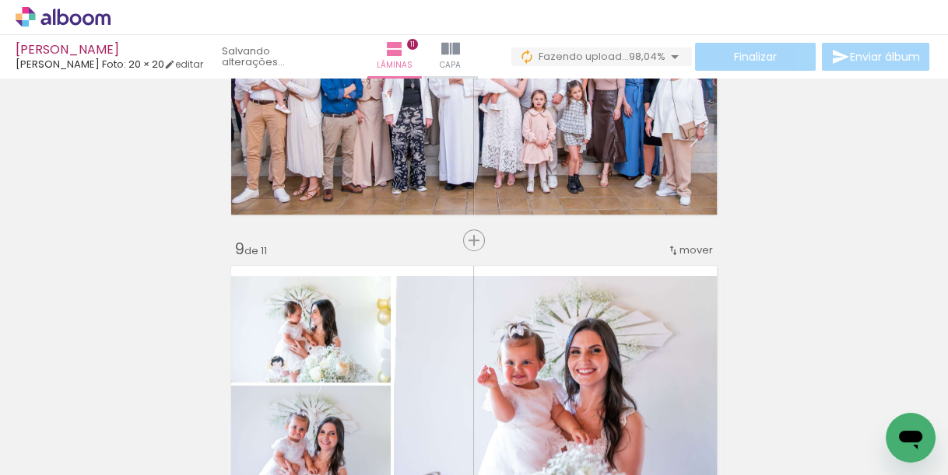
scroll to position [2276, 0]
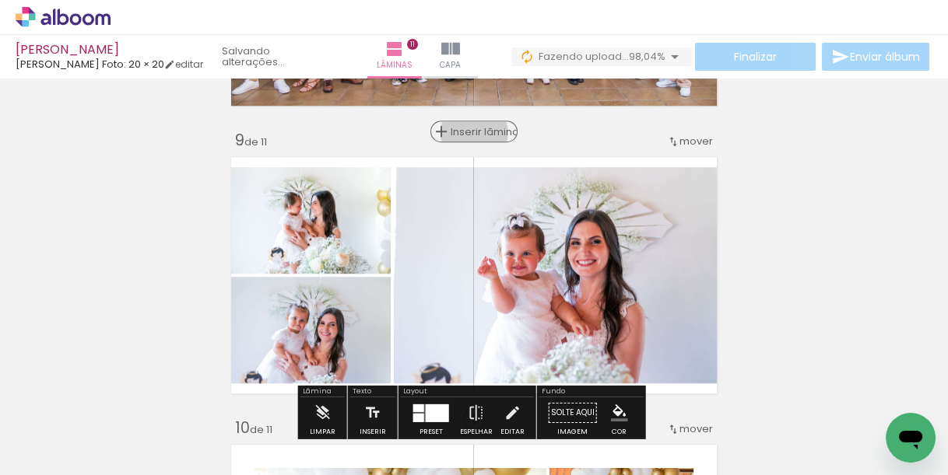
click at [470, 132] on span "Inserir lâmina" at bounding box center [481, 132] width 61 height 10
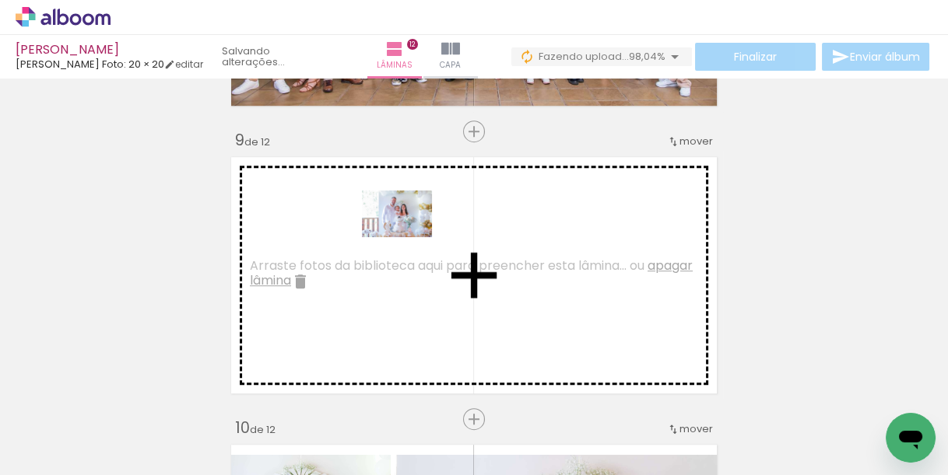
drag, startPoint x: 349, startPoint y: 433, endPoint x: 444, endPoint y: 303, distance: 161.0
click at [419, 233] on quentale-workspace at bounding box center [474, 237] width 948 height 475
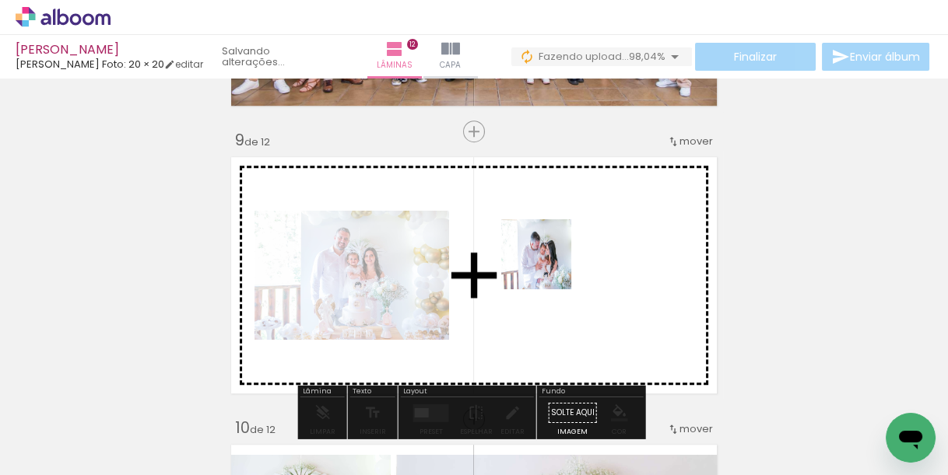
drag, startPoint x: 525, startPoint y: 303, endPoint x: 570, endPoint y: 240, distance: 77.5
click at [570, 240] on quentale-workspace at bounding box center [474, 237] width 948 height 475
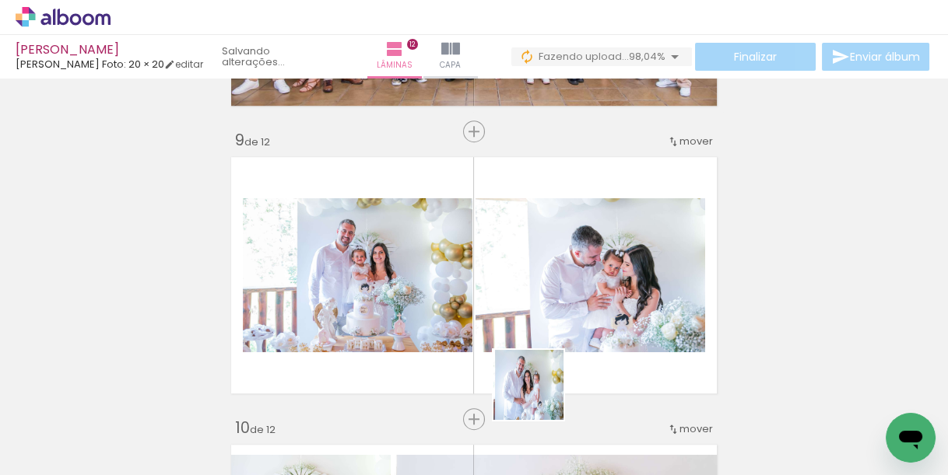
drag, startPoint x: 550, startPoint y: 437, endPoint x: 511, endPoint y: 273, distance: 168.2
click at [511, 275] on quentale-workspace at bounding box center [474, 237] width 948 height 475
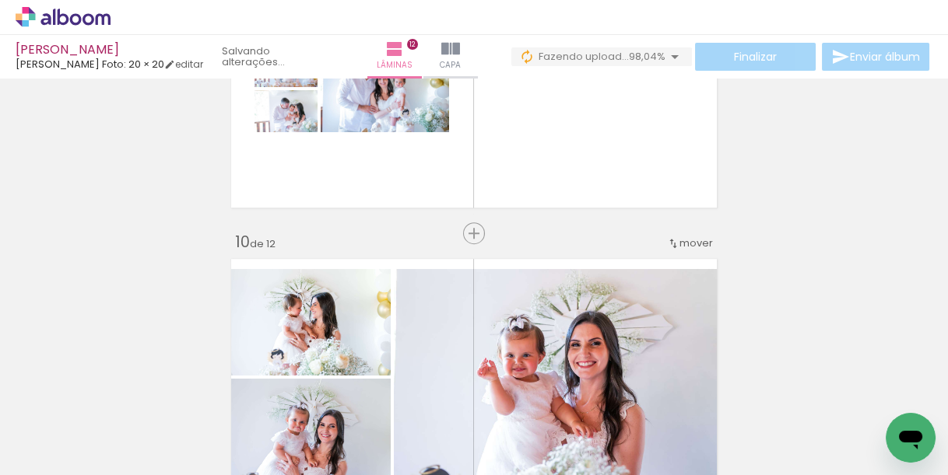
scroll to position [2463, 0]
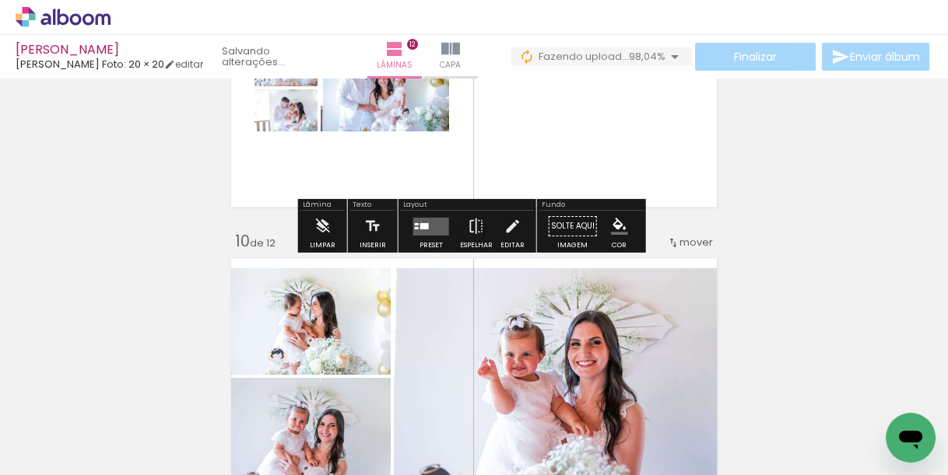
click at [427, 230] on quentale-layouter at bounding box center [431, 226] width 36 height 18
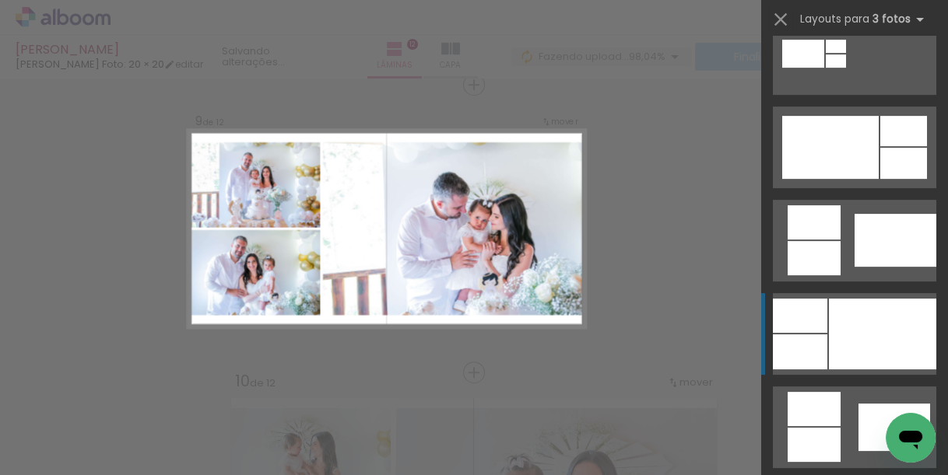
scroll to position [809, 0]
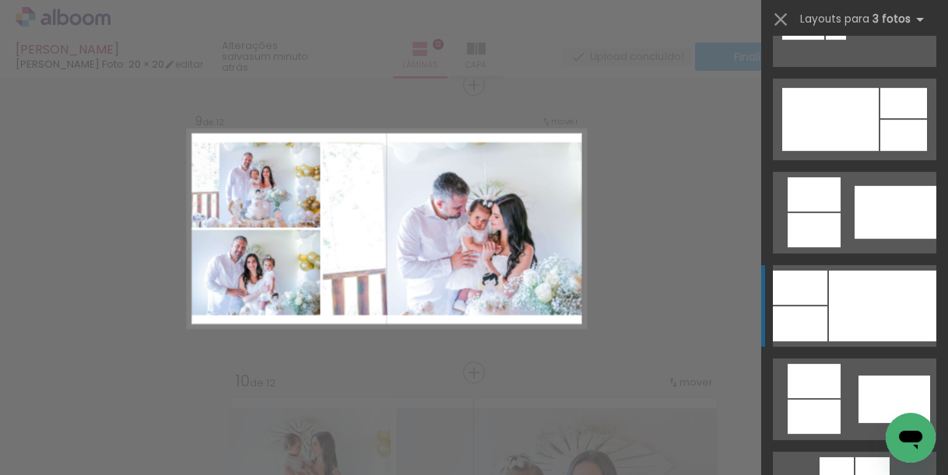
click at [861, 311] on div at bounding box center [882, 306] width 107 height 71
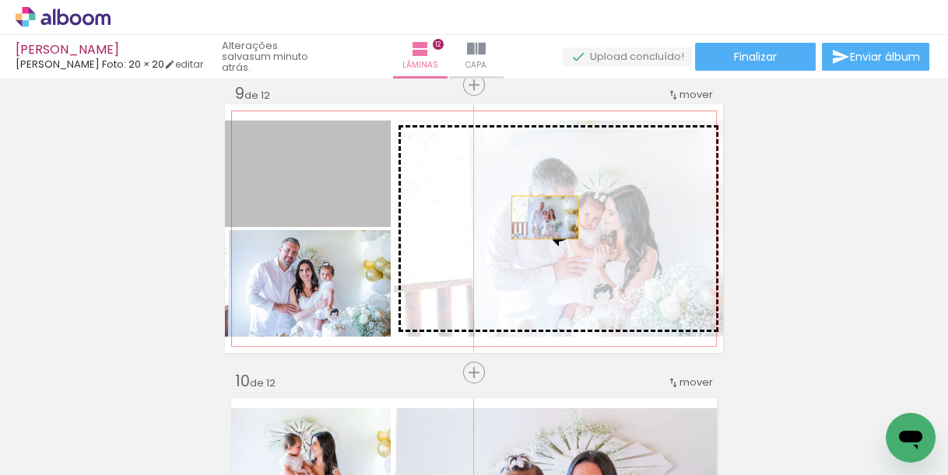
drag, startPoint x: 349, startPoint y: 186, endPoint x: 540, endPoint y: 217, distance: 193.2
click at [0, 0] on slot at bounding box center [0, 0] width 0 height 0
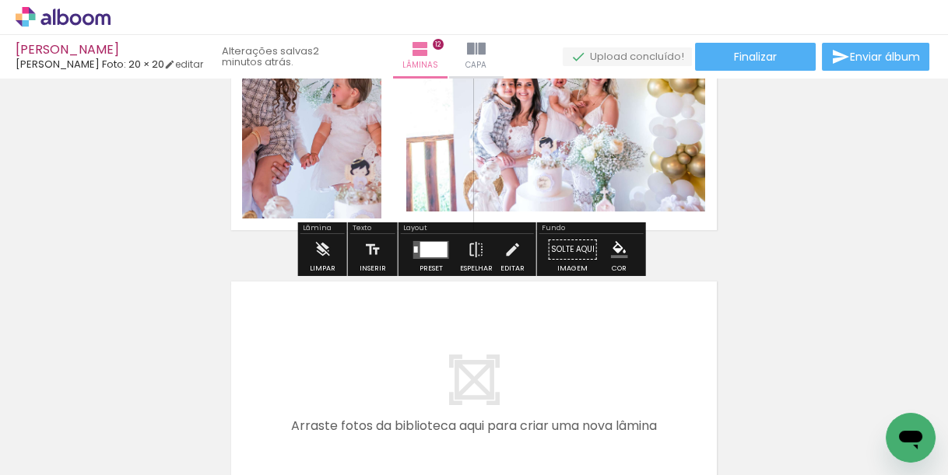
scroll to position [3381, 0]
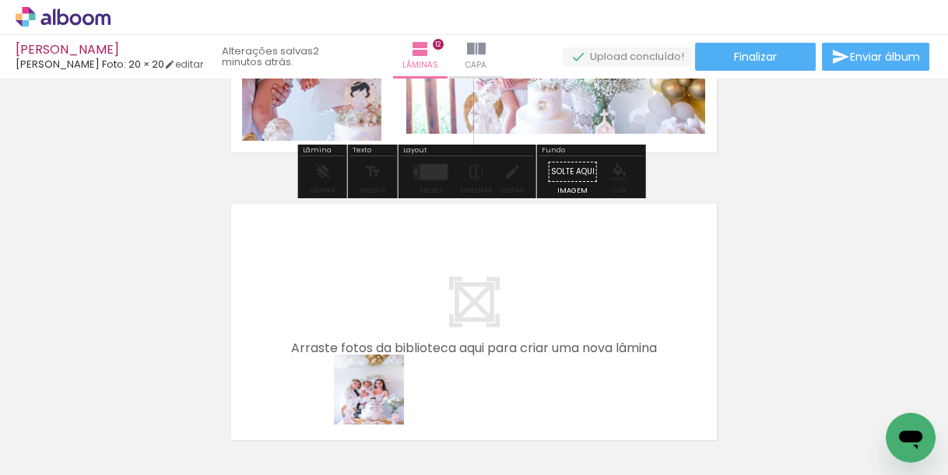
drag, startPoint x: 381, startPoint y: 402, endPoint x: 444, endPoint y: 394, distance: 63.5
click at [391, 307] on quentale-workspace at bounding box center [474, 237] width 948 height 475
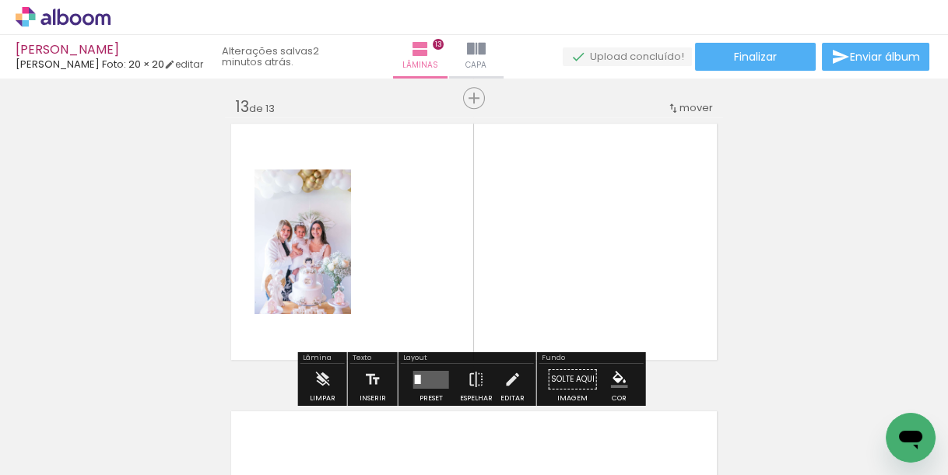
scroll to position [3475, 0]
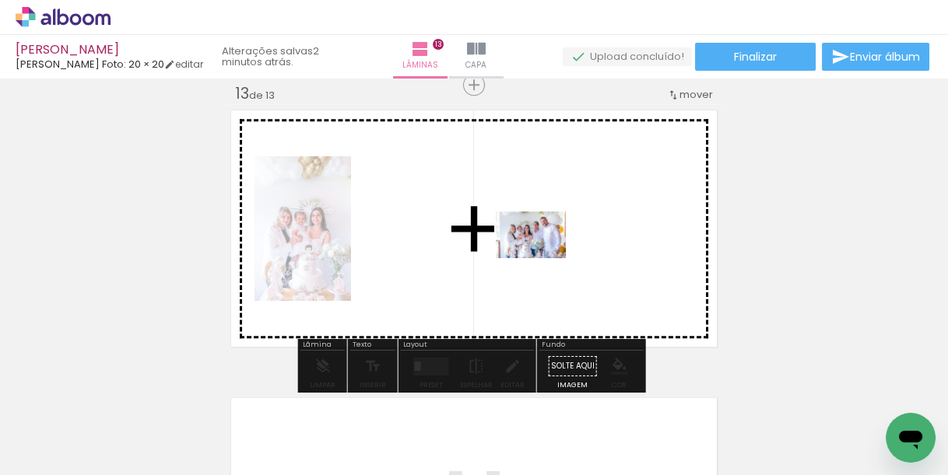
drag, startPoint x: 466, startPoint y: 402, endPoint x: 544, endPoint y: 257, distance: 164.3
click at [544, 257] on quentale-workspace at bounding box center [474, 237] width 948 height 475
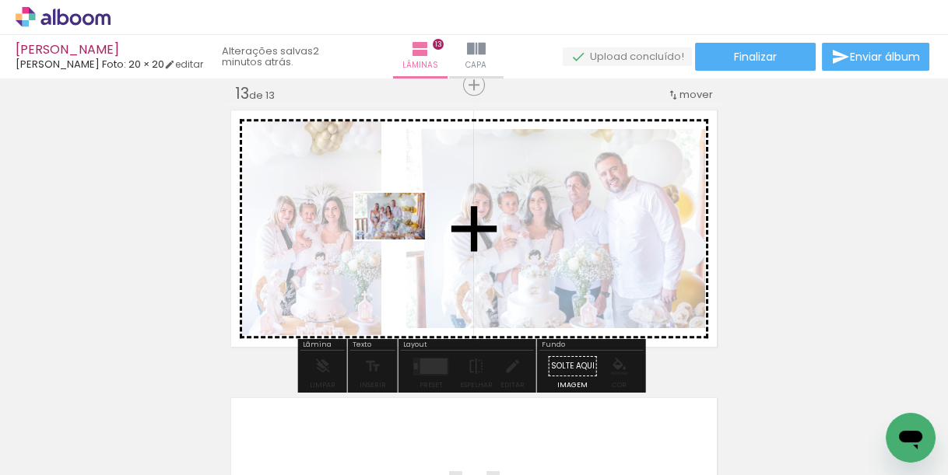
drag, startPoint x: 629, startPoint y: 438, endPoint x: 409, endPoint y: 254, distance: 286.7
click at [401, 238] on quentale-workspace at bounding box center [474, 237] width 948 height 475
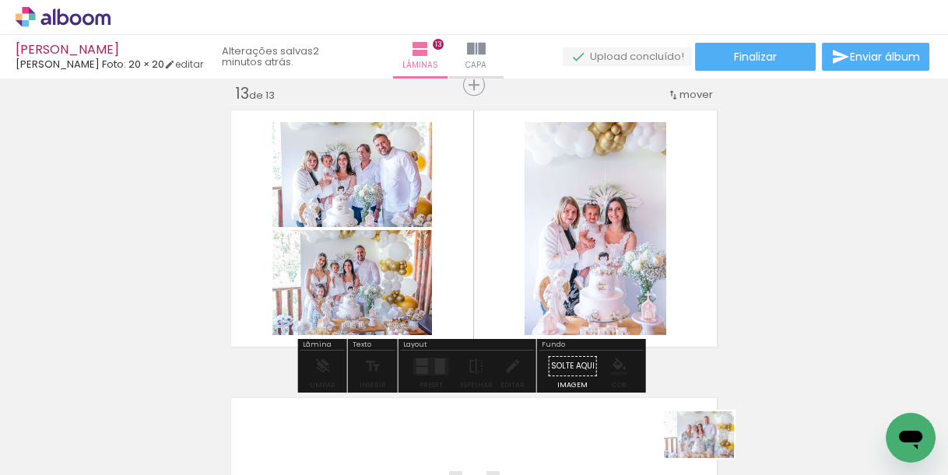
drag, startPoint x: 703, startPoint y: 433, endPoint x: 711, endPoint y: 458, distance: 26.8
click at [711, 449] on div at bounding box center [706, 423] width 77 height 51
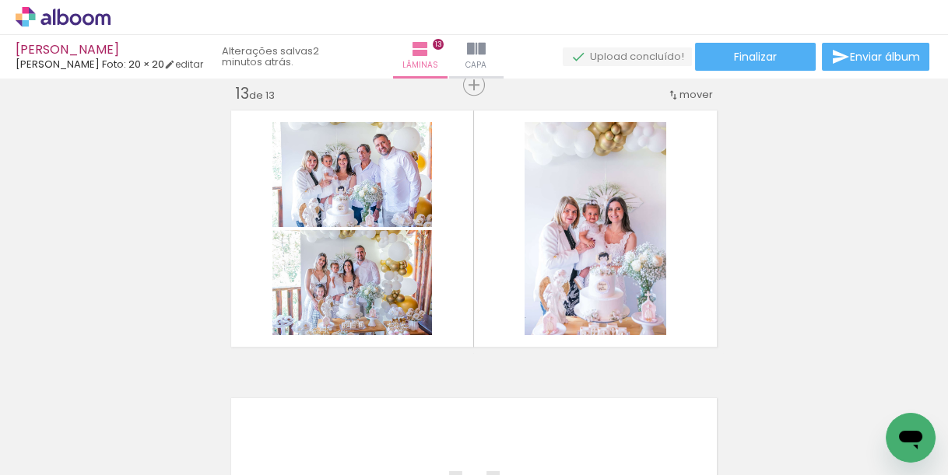
scroll to position [0, 2160]
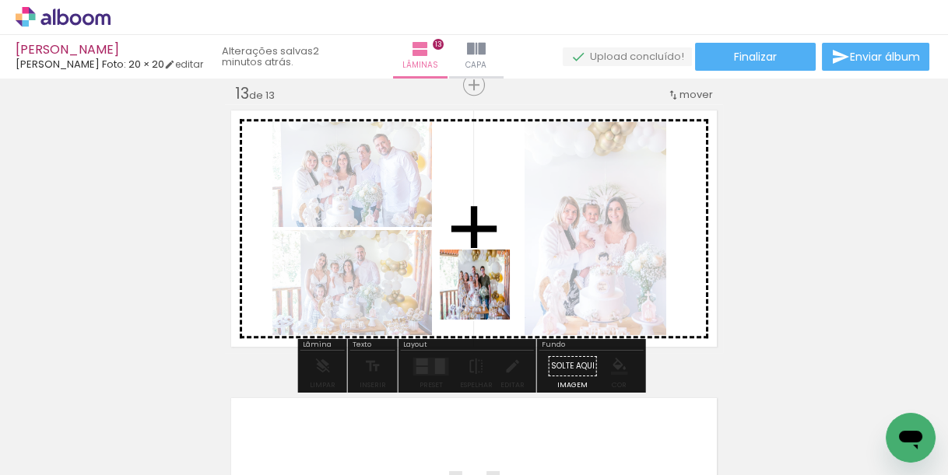
drag, startPoint x: 532, startPoint y: 430, endPoint x: 483, endPoint y: 293, distance: 145.7
click at [476, 279] on quentale-workspace at bounding box center [474, 237] width 948 height 475
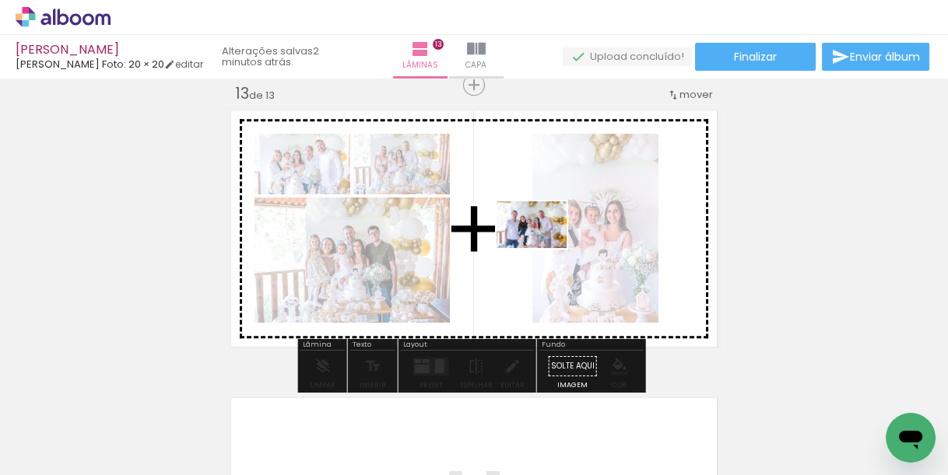
drag, startPoint x: 623, startPoint y: 387, endPoint x: 543, endPoint y: 248, distance: 159.7
click at [543, 248] on quentale-workspace at bounding box center [474, 237] width 948 height 475
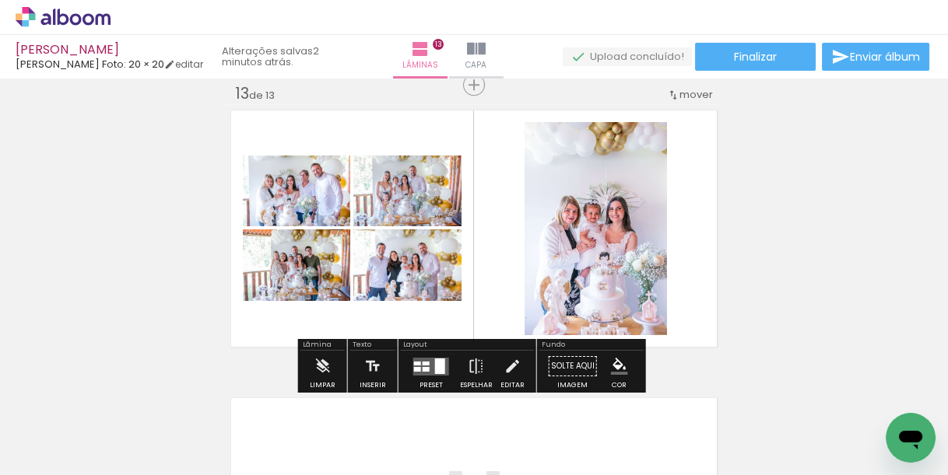
scroll to position [3537, 0]
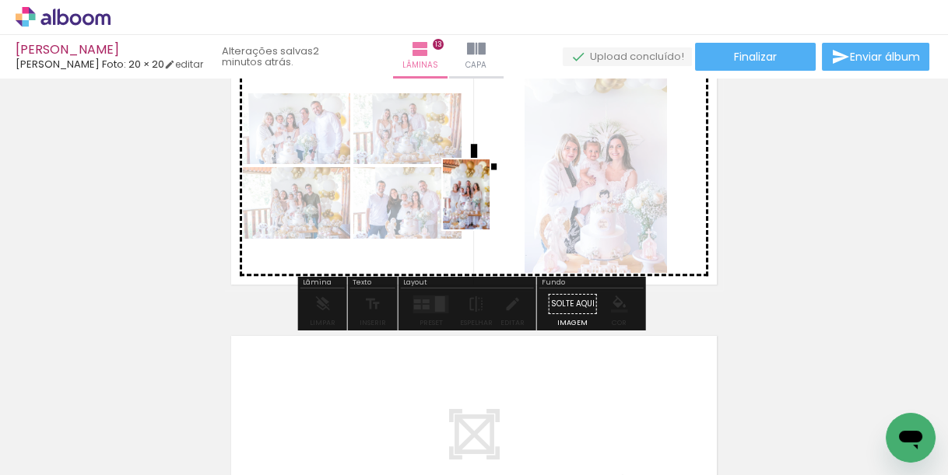
drag, startPoint x: 436, startPoint y: 412, endPoint x: 493, endPoint y: 202, distance: 217.1
click at [492, 204] on quentale-workspace at bounding box center [474, 237] width 948 height 475
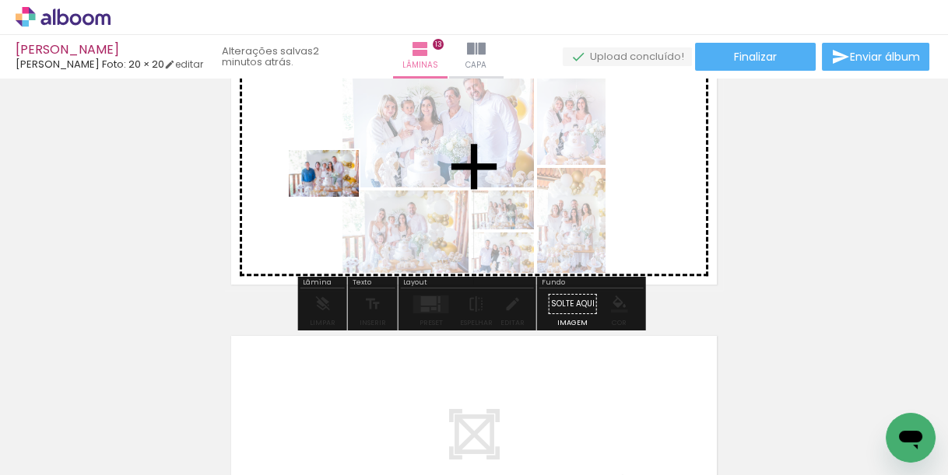
drag, startPoint x: 367, startPoint y: 420, endPoint x: 332, endPoint y: 191, distance: 231.3
click at [329, 188] on quentale-workspace at bounding box center [474, 237] width 948 height 475
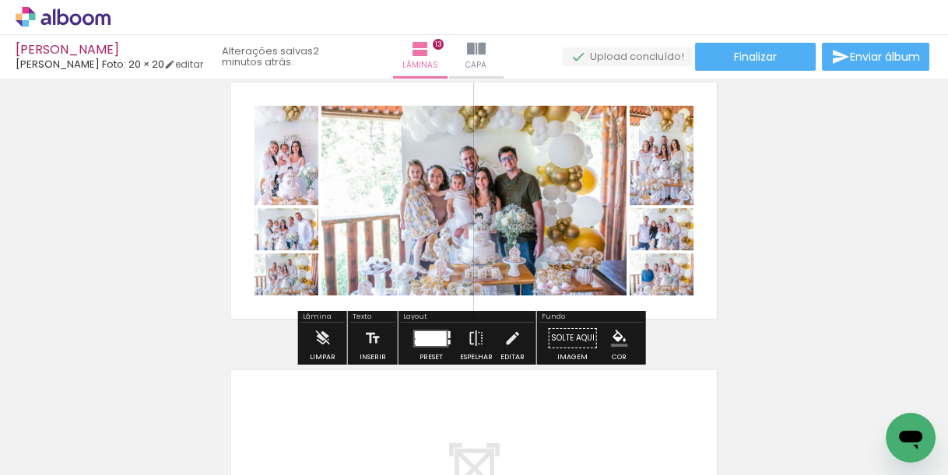
scroll to position [3475, 0]
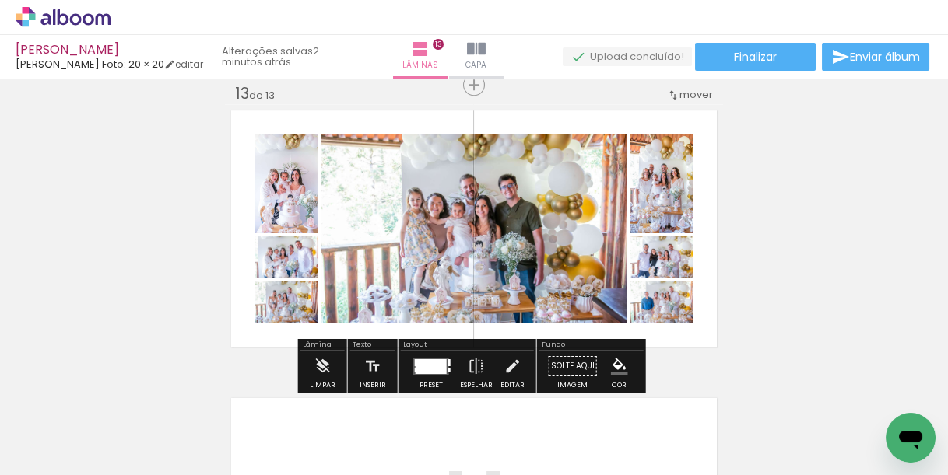
click at [433, 362] on div at bounding box center [431, 366] width 31 height 15
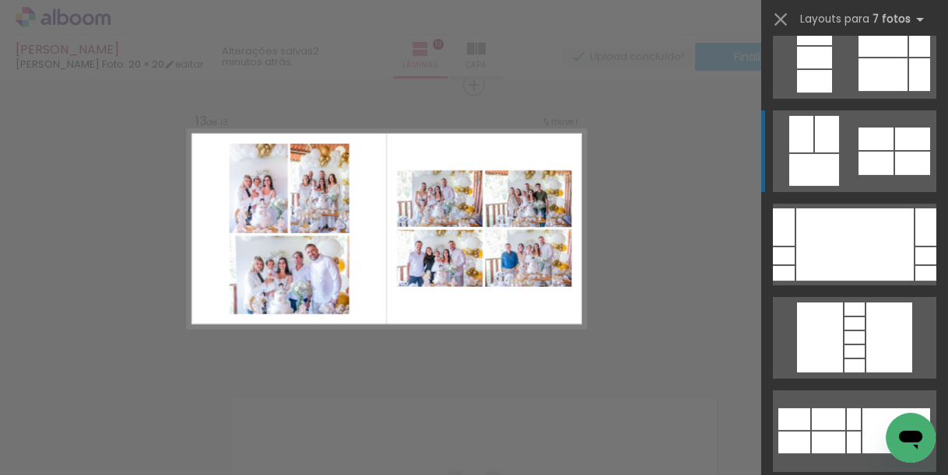
scroll to position [498, 0]
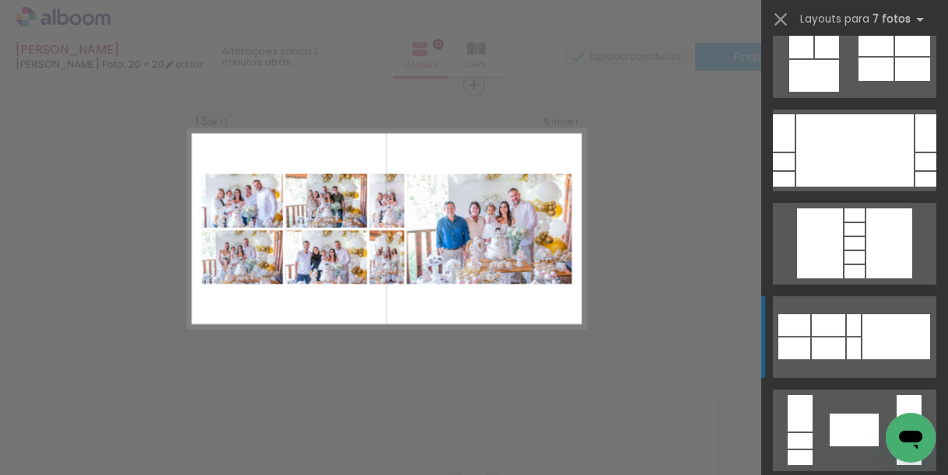
click at [876, 324] on div at bounding box center [896, 336] width 68 height 45
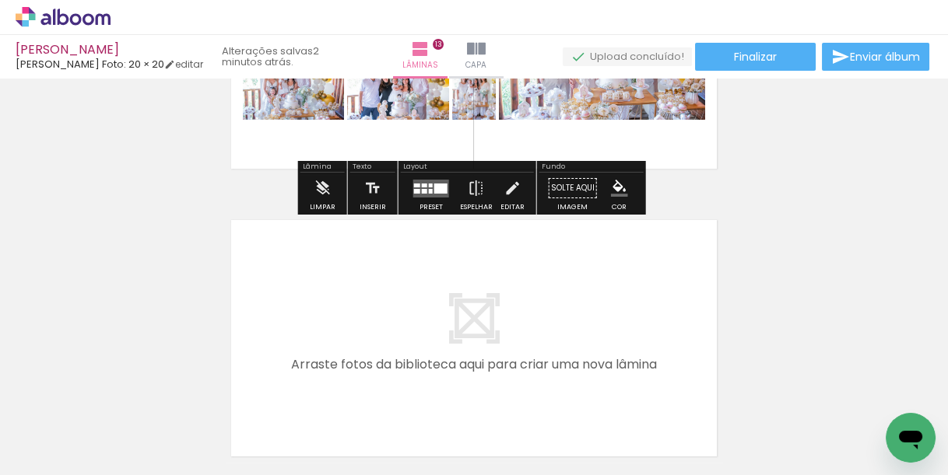
scroll to position [3662, 0]
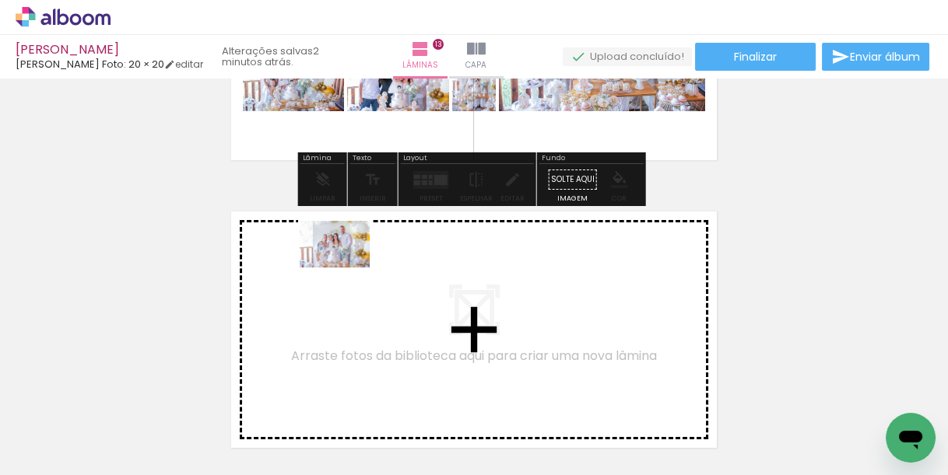
drag, startPoint x: 263, startPoint y: 433, endPoint x: 223, endPoint y: 405, distance: 49.7
click at [347, 267] on quentale-workspace at bounding box center [474, 237] width 948 height 475
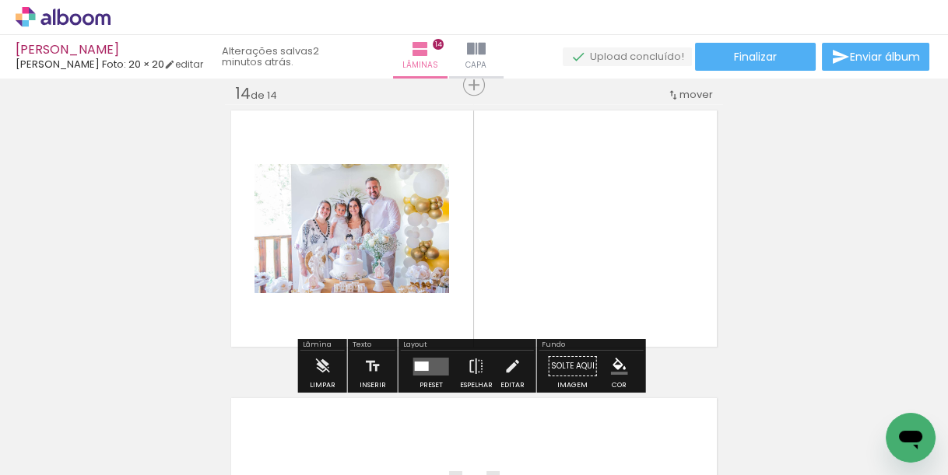
scroll to position [0, 2932]
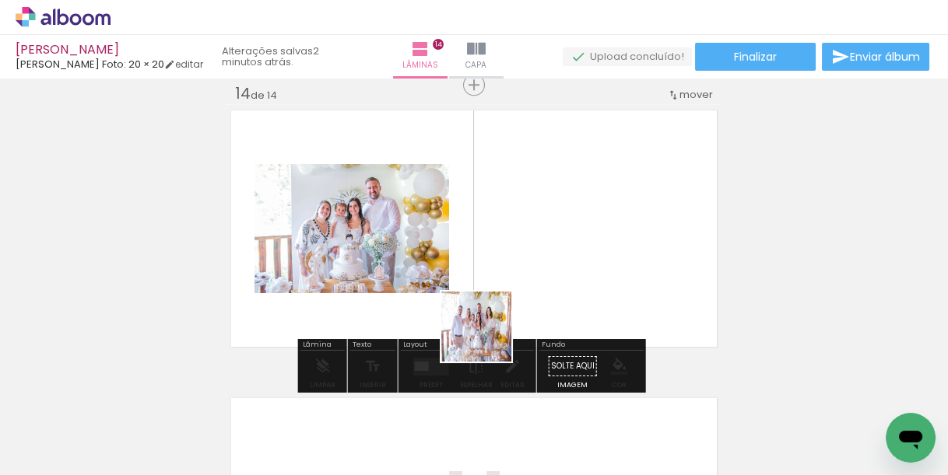
drag, startPoint x: 475, startPoint y: 416, endPoint x: 564, endPoint y: 258, distance: 180.5
click at [564, 258] on quentale-workspace at bounding box center [474, 237] width 948 height 475
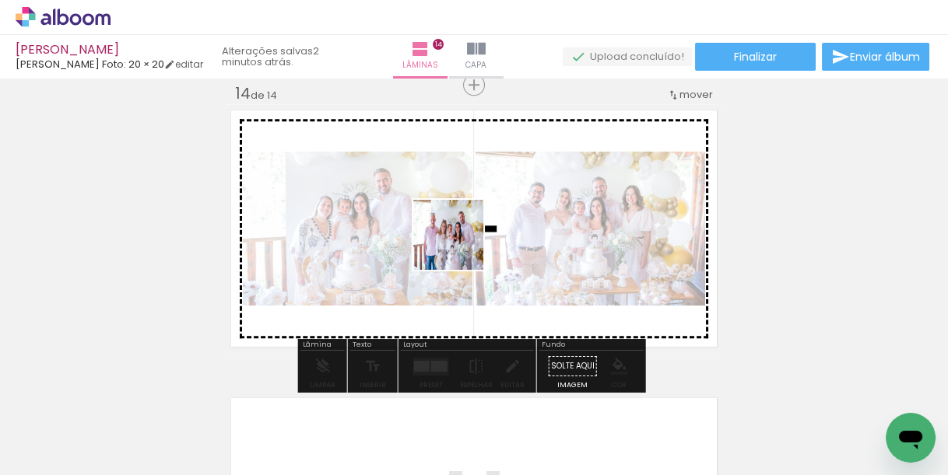
drag, startPoint x: 371, startPoint y: 417, endPoint x: 432, endPoint y: 356, distance: 85.8
click at [468, 233] on quentale-workspace at bounding box center [474, 237] width 948 height 475
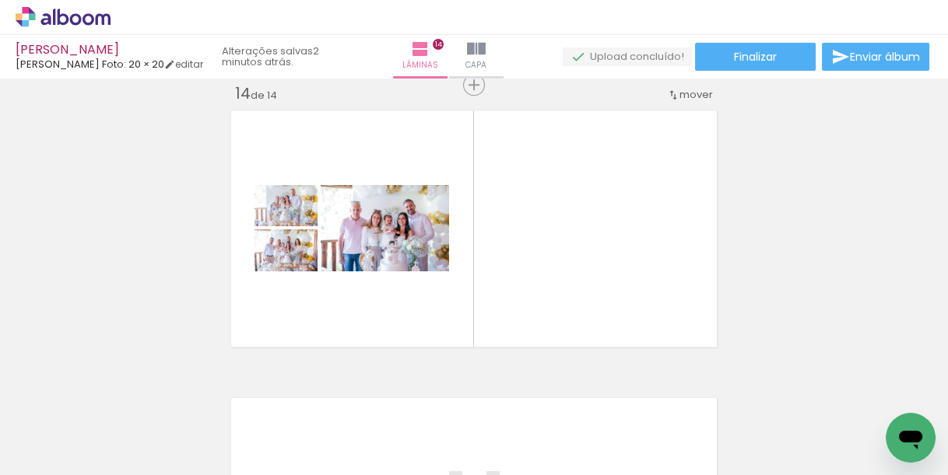
scroll to position [0, 2514]
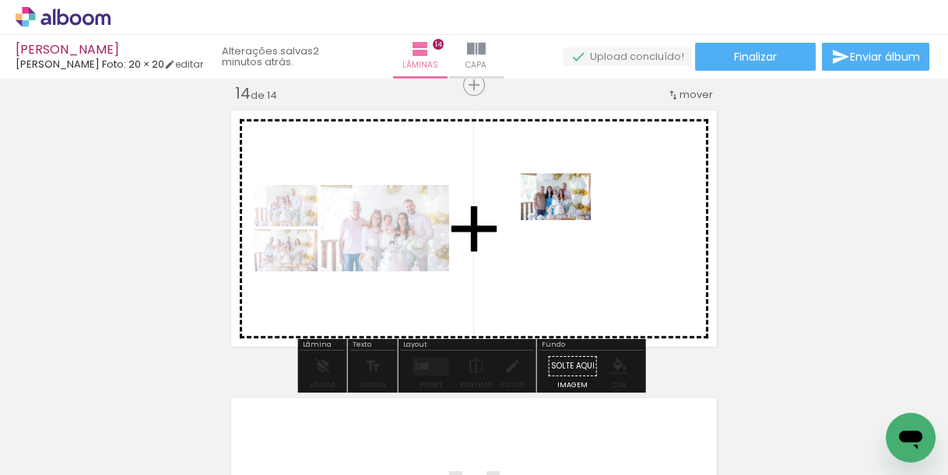
drag, startPoint x: 693, startPoint y: 401, endPoint x: 567, endPoint y: 220, distance: 219.8
click at [567, 220] on quentale-workspace at bounding box center [474, 237] width 948 height 475
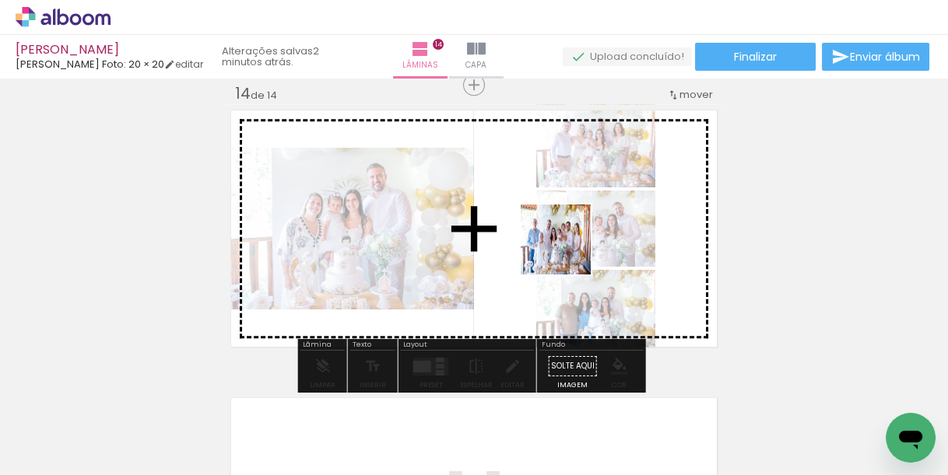
drag, startPoint x: 606, startPoint y: 410, endPoint x: 534, endPoint y: 260, distance: 166.7
click at [545, 217] on quentale-workspace at bounding box center [474, 237] width 948 height 475
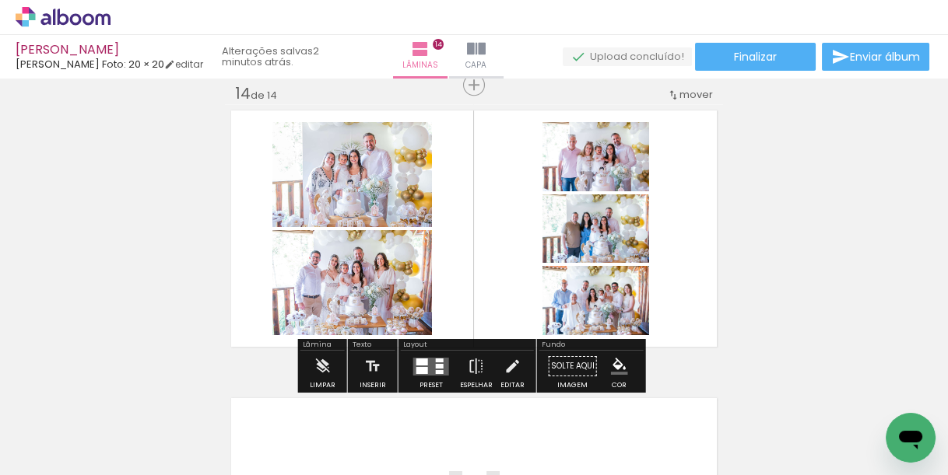
scroll to position [0, 1662]
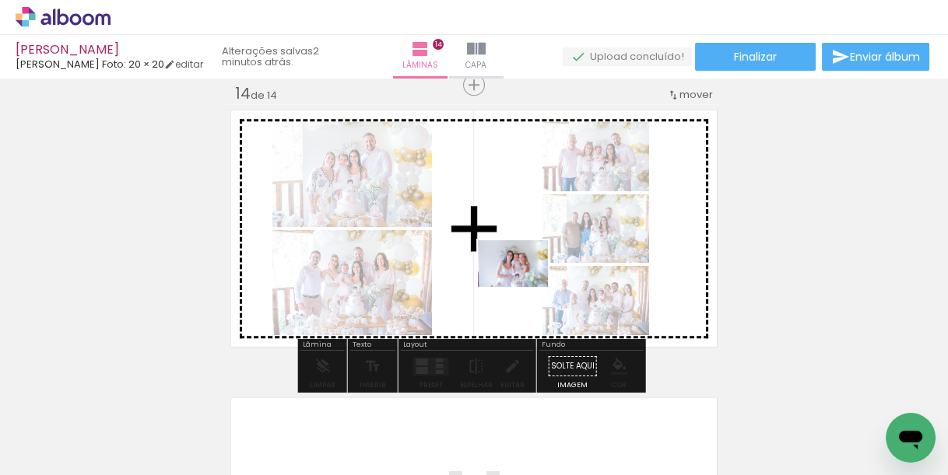
drag, startPoint x: 596, startPoint y: 430, endPoint x: 517, endPoint y: 279, distance: 170.6
click at [517, 279] on quentale-workspace at bounding box center [474, 237] width 948 height 475
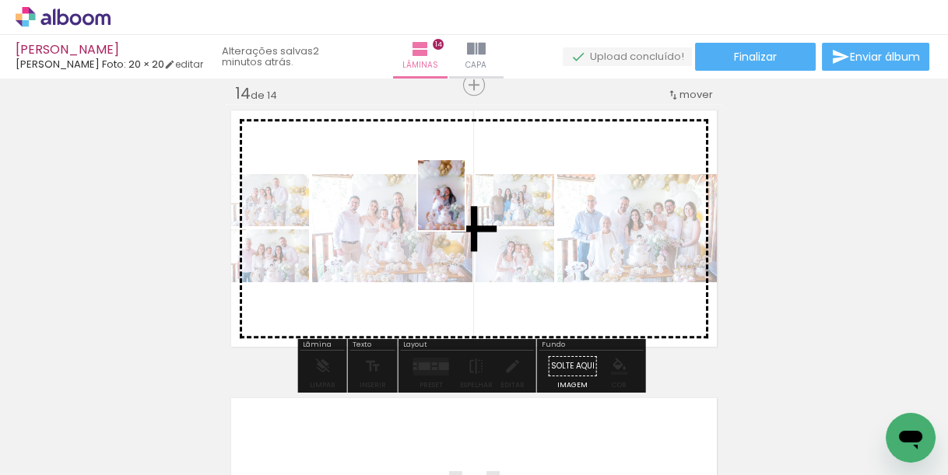
drag, startPoint x: 339, startPoint y: 431, endPoint x: 465, endPoint y: 207, distance: 257.5
click at [465, 207] on quentale-workspace at bounding box center [474, 237] width 948 height 475
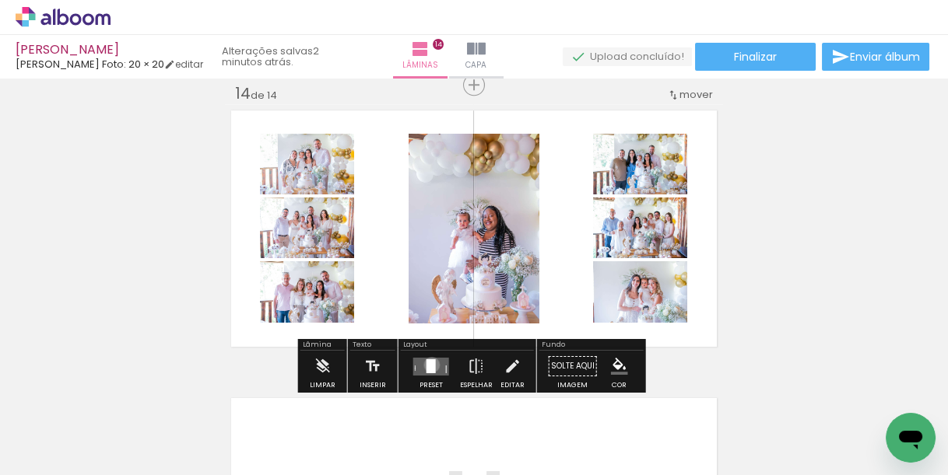
click at [428, 364] on div at bounding box center [430, 366] width 9 height 14
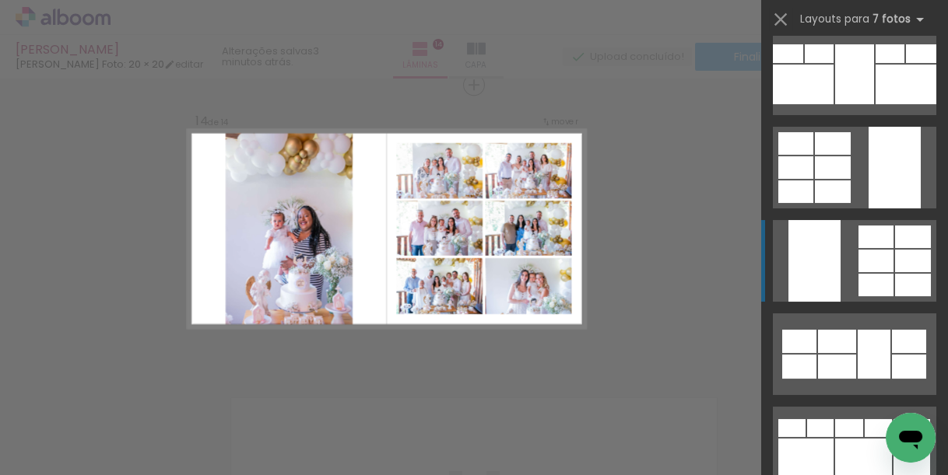
scroll to position [187, 0]
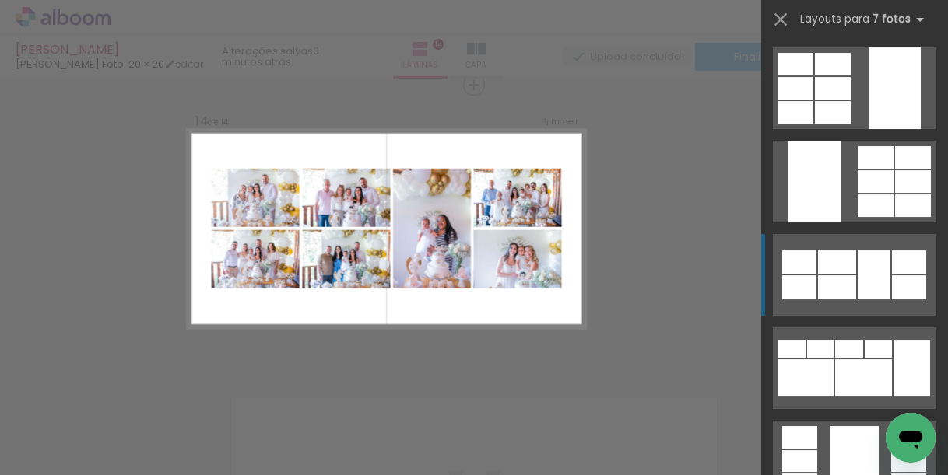
click at [871, 283] on div at bounding box center [874, 275] width 33 height 49
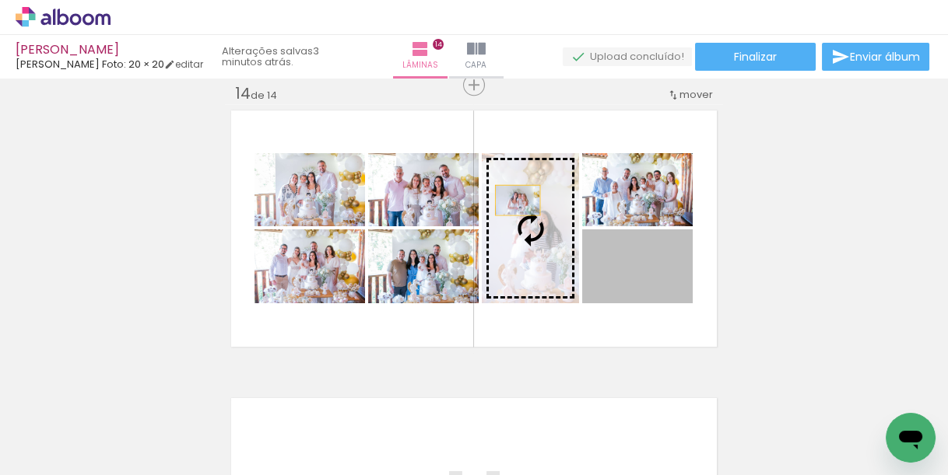
drag, startPoint x: 661, startPoint y: 261, endPoint x: 513, endPoint y: 199, distance: 160.1
click at [0, 0] on slot at bounding box center [0, 0] width 0 height 0
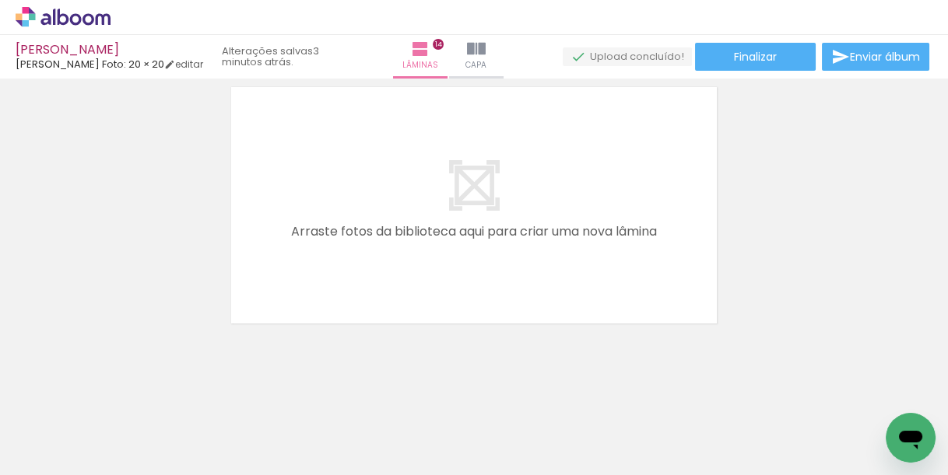
scroll to position [0, 3630]
drag, startPoint x: 538, startPoint y: 349, endPoint x: 564, endPoint y: 347, distance: 26.6
click at [484, 202] on quentale-workspace at bounding box center [474, 237] width 948 height 475
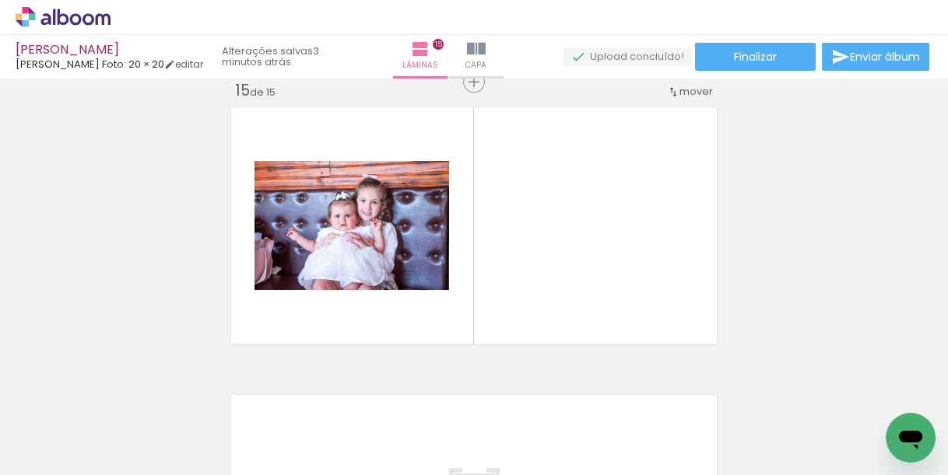
scroll to position [4051, 0]
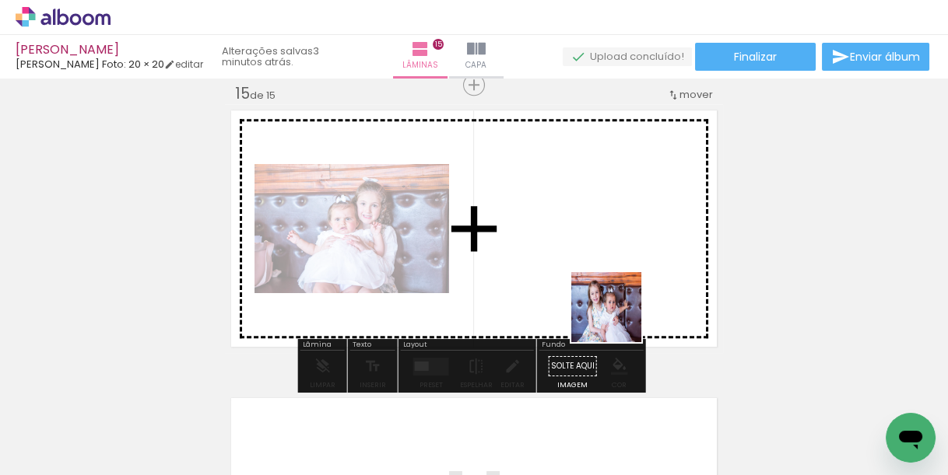
drag, startPoint x: 624, startPoint y: 358, endPoint x: 578, endPoint y: 188, distance: 176.5
click at [578, 188] on quentale-workspace at bounding box center [474, 237] width 948 height 475
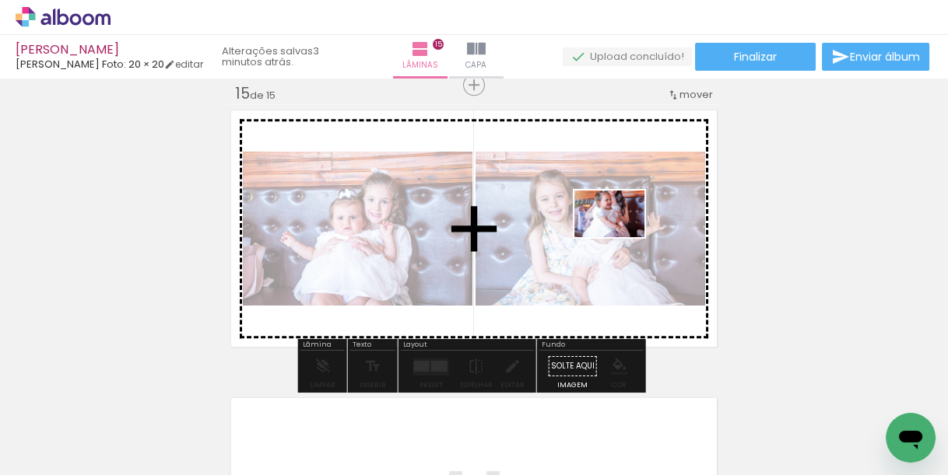
drag, startPoint x: 730, startPoint y: 404, endPoint x: 674, endPoint y: 339, distance: 85.5
click at [619, 235] on quentale-workspace at bounding box center [474, 237] width 948 height 475
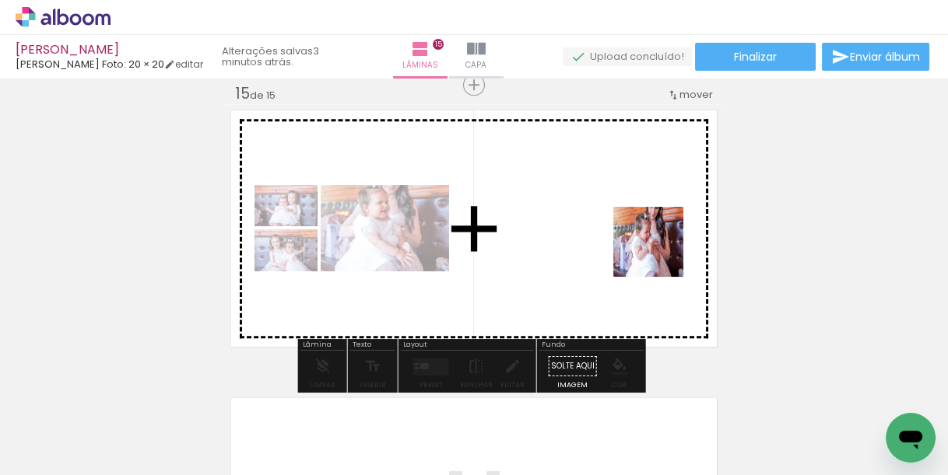
drag, startPoint x: 803, startPoint y: 430, endPoint x: 736, endPoint y: 302, distance: 144.1
click at [645, 234] on quentale-workspace at bounding box center [474, 237] width 948 height 475
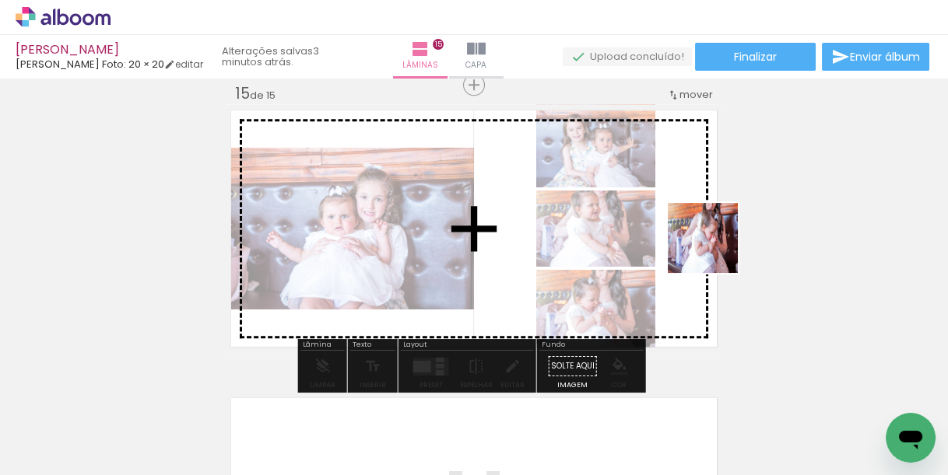
drag, startPoint x: 880, startPoint y: 409, endPoint x: 673, endPoint y: 234, distance: 271.1
click at [690, 232] on quentale-workspace at bounding box center [474, 237] width 948 height 475
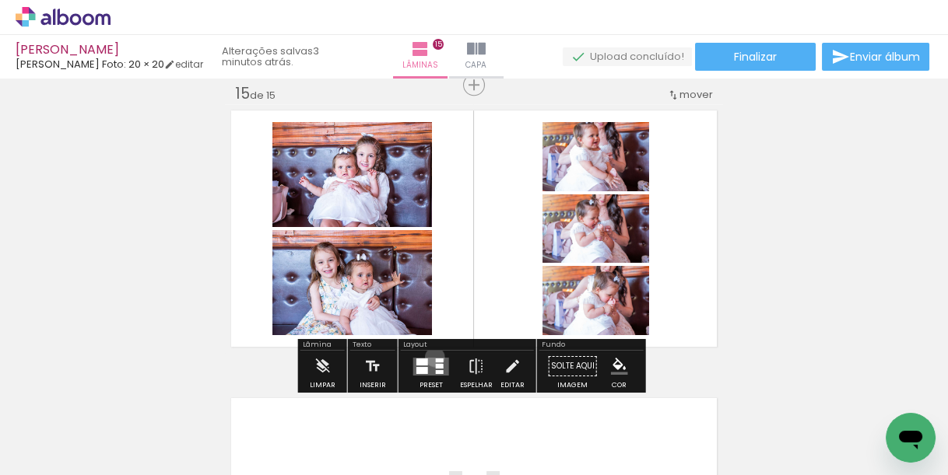
click at [431, 357] on quentale-layouter at bounding box center [431, 366] width 36 height 18
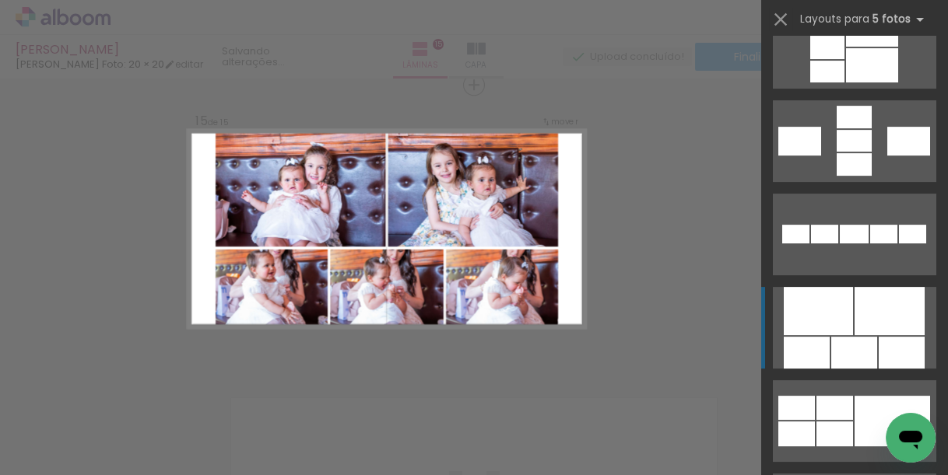
scroll to position [747, 0]
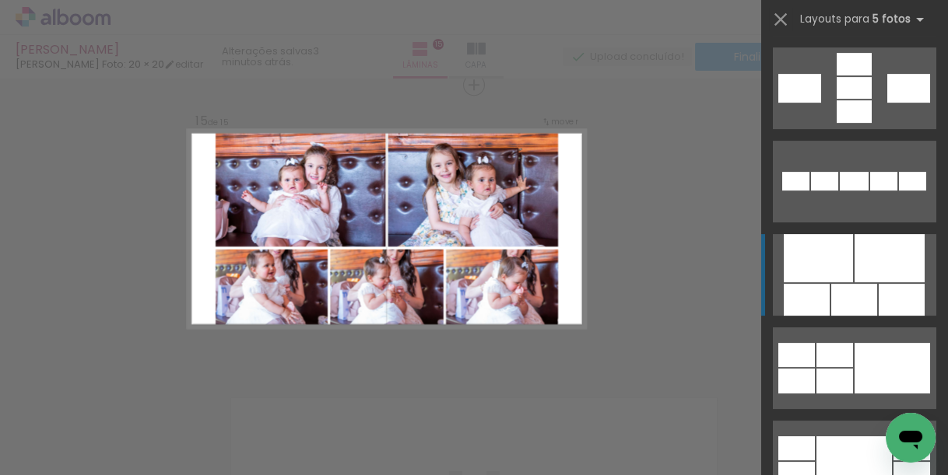
click at [853, 284] on div at bounding box center [854, 300] width 46 height 32
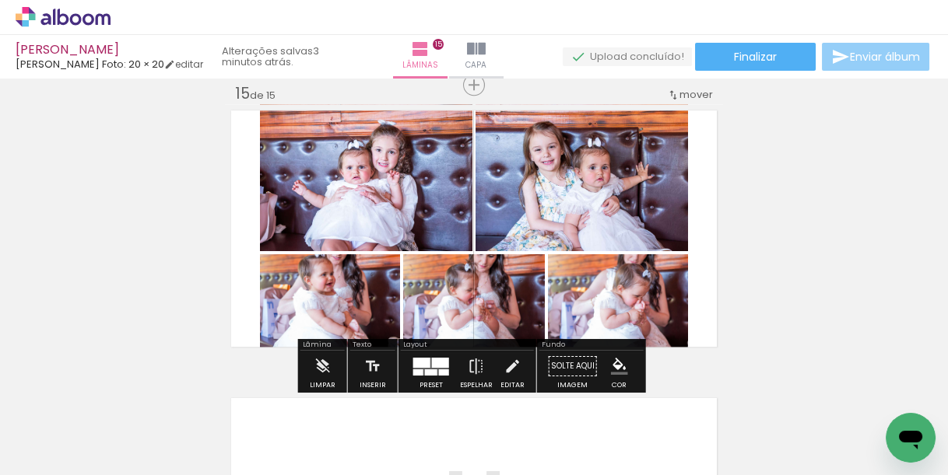
scroll to position [3864, 0]
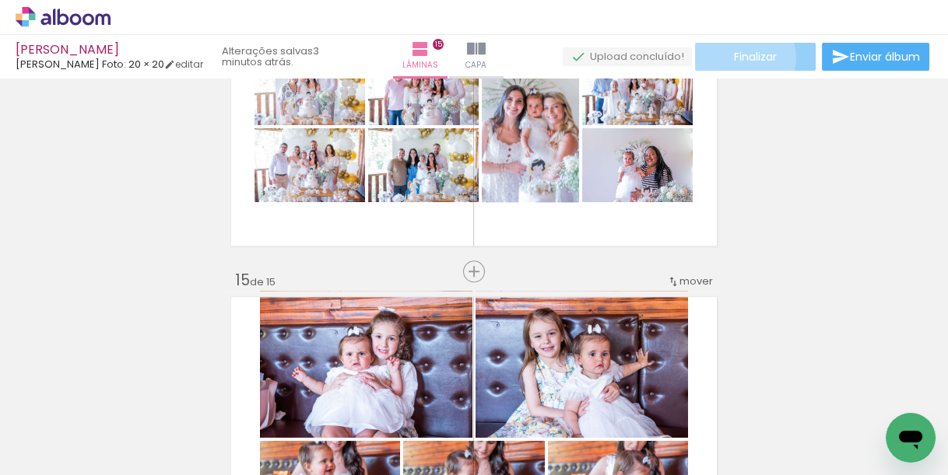
click at [739, 58] on span "Finalizar" at bounding box center [755, 56] width 43 height 11
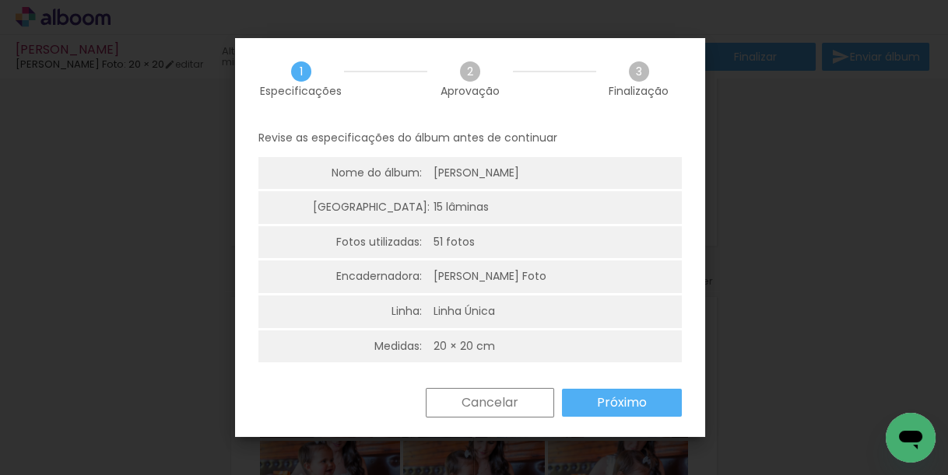
click at [0, 0] on slot "Próximo" at bounding box center [0, 0] width 0 height 0
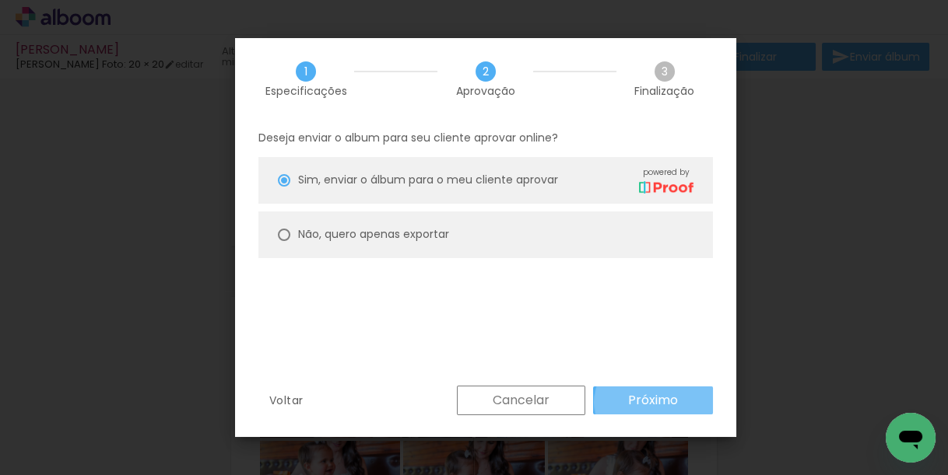
click at [0, 0] on slot "Próximo" at bounding box center [0, 0] width 0 height 0
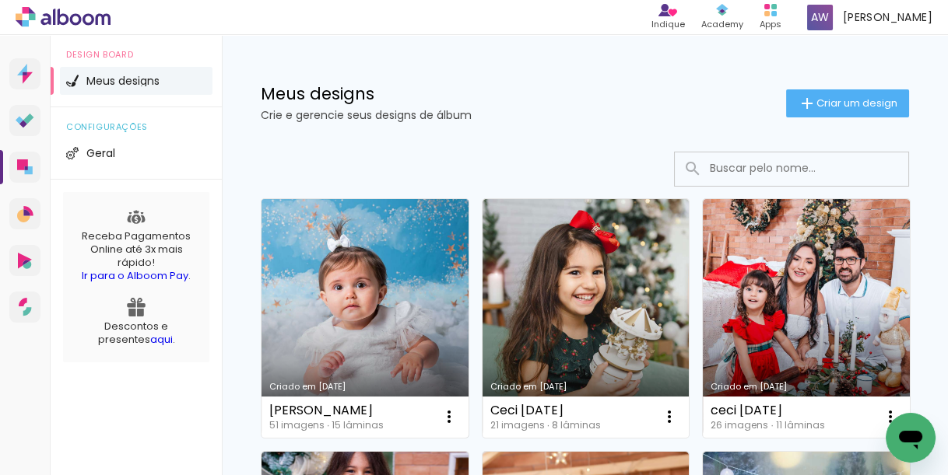
click at [382, 416] on div "Marina batizado 51 imagens ∙ 15 lâminas Abrir Fazer uma cópia Excluir" at bounding box center [364, 417] width 207 height 41
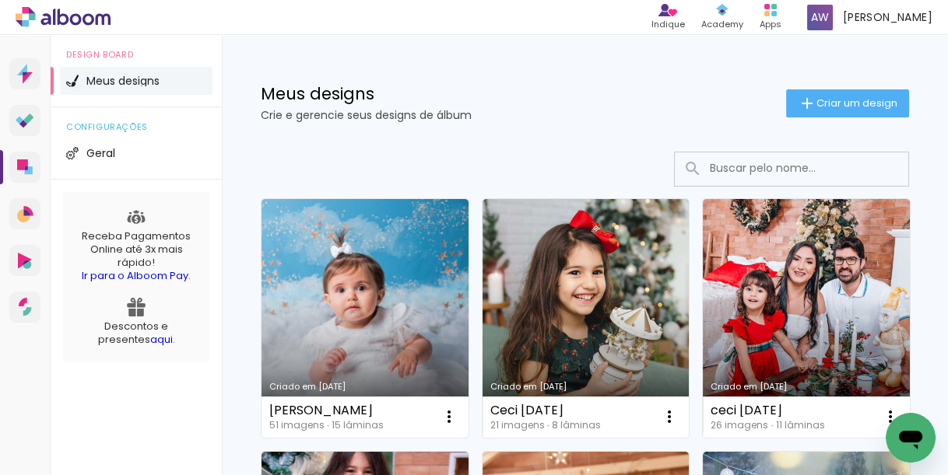
drag, startPoint x: 72, startPoint y: 167, endPoint x: 31, endPoint y: 143, distance: 46.7
click at [31, 146] on div "Prosite Website + Landing pages Proof Sistema de seleção e venda de fotos Desig…" at bounding box center [111, 272] width 223 height 475
click at [27, 128] on link "Proof Sistema de seleção e venda de fotos" at bounding box center [24, 120] width 31 height 31
